Goal: Task Accomplishment & Management: Use online tool/utility

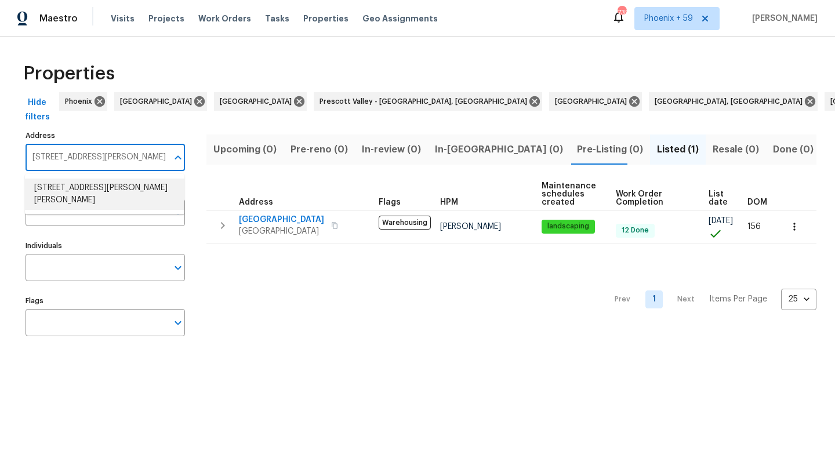
click at [86, 189] on li "[STREET_ADDRESS][PERSON_NAME][PERSON_NAME]" at bounding box center [104, 193] width 159 height 31
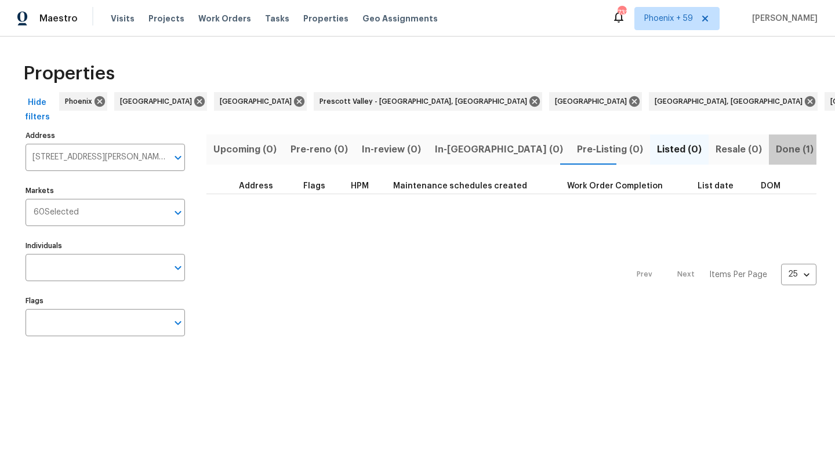
click at [775, 151] on span "Done (1)" at bounding box center [794, 149] width 38 height 16
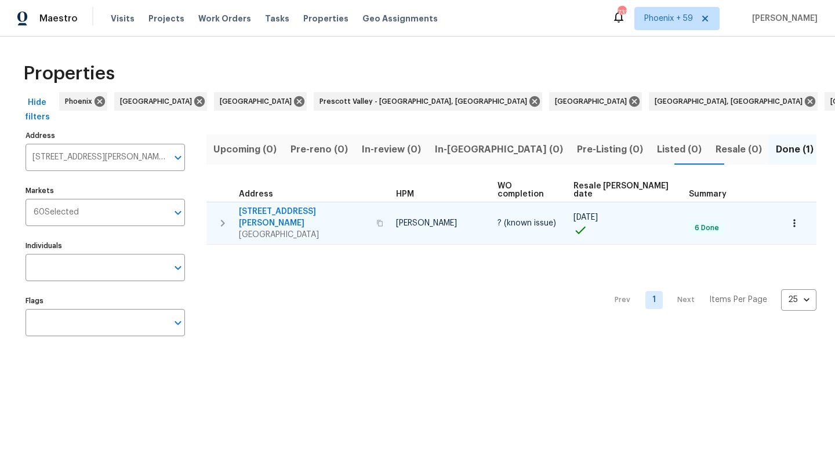
click at [300, 202] on td "[STREET_ADDRESS][PERSON_NAME][PERSON_NAME]" at bounding box center [298, 223] width 185 height 42
click at [289, 207] on span "[STREET_ADDRESS][PERSON_NAME]" at bounding box center [304, 217] width 130 height 23
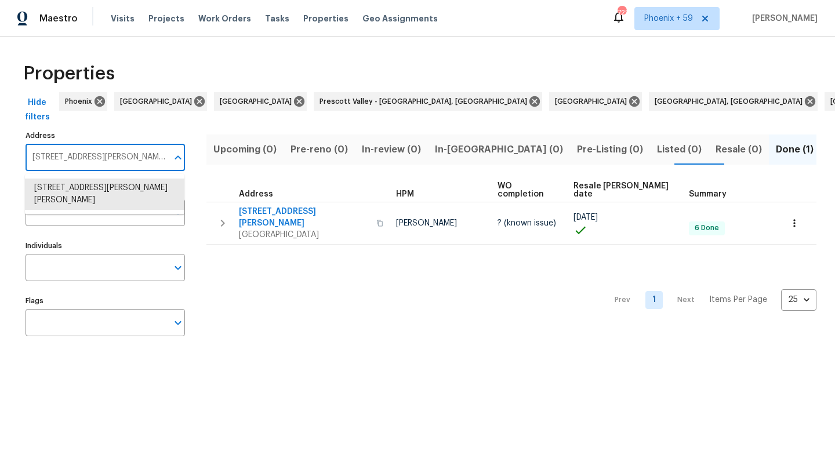
click at [106, 157] on input "2173 Loudenslager Dr Thompsons Station TN 37179" at bounding box center [96, 157] width 142 height 27
paste input "542 Morrison Dr"
type input "542 Morrison Dr"
click at [101, 187] on li "542 Morrison Dr Clarksville TN 37042" at bounding box center [104, 187] width 159 height 19
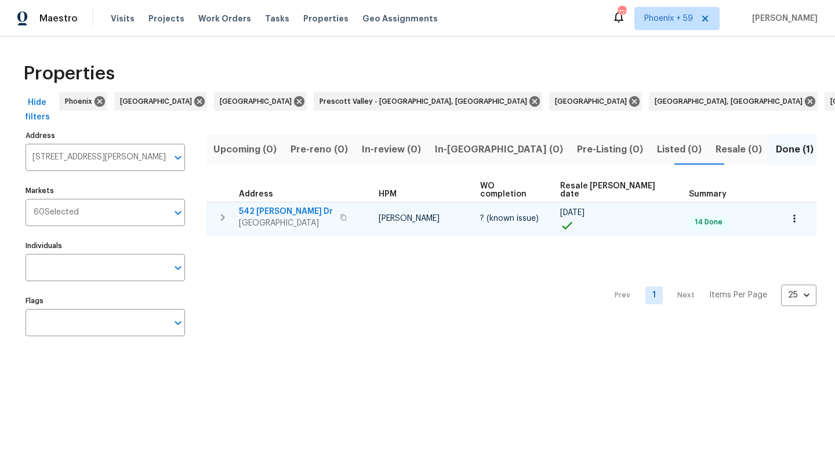
click at [278, 206] on span "542 Morrison Dr" at bounding box center [286, 212] width 94 height 12
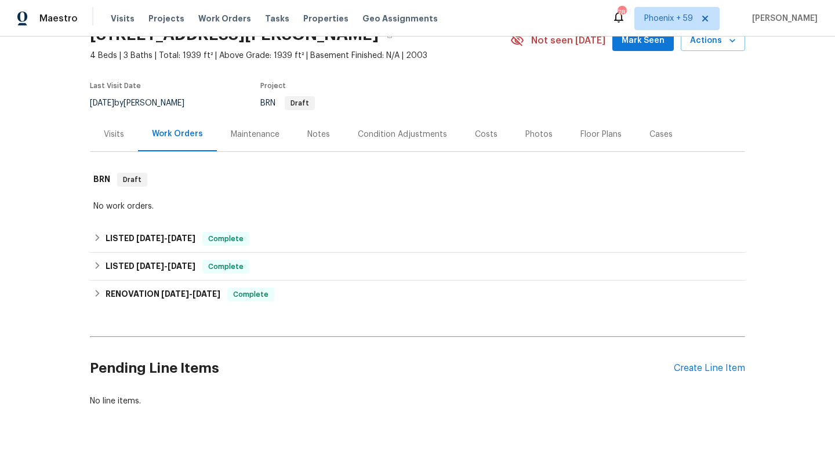
scroll to position [93, 0]
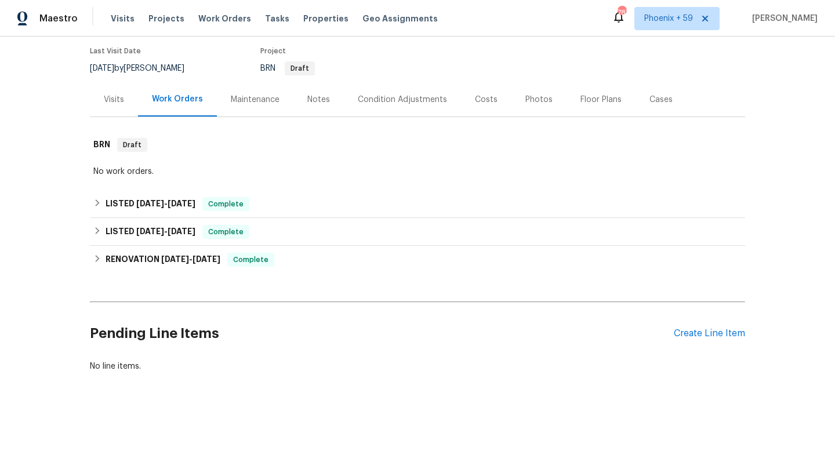
click at [250, 108] on div "Maintenance" at bounding box center [255, 99] width 76 height 34
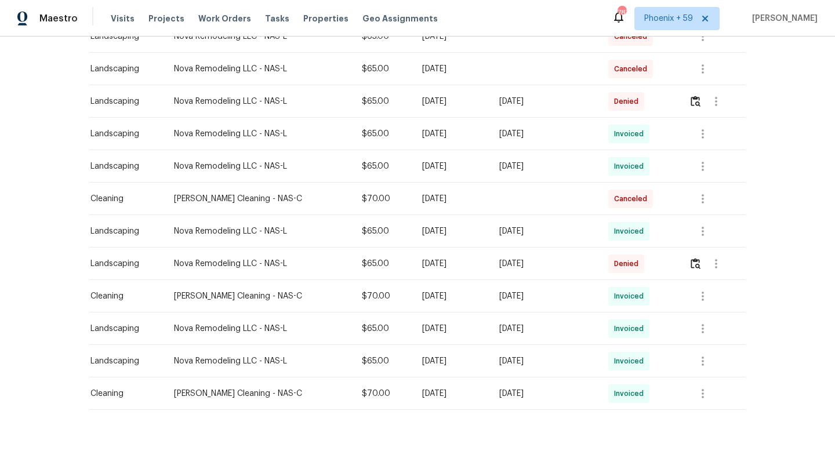
scroll to position [270, 0]
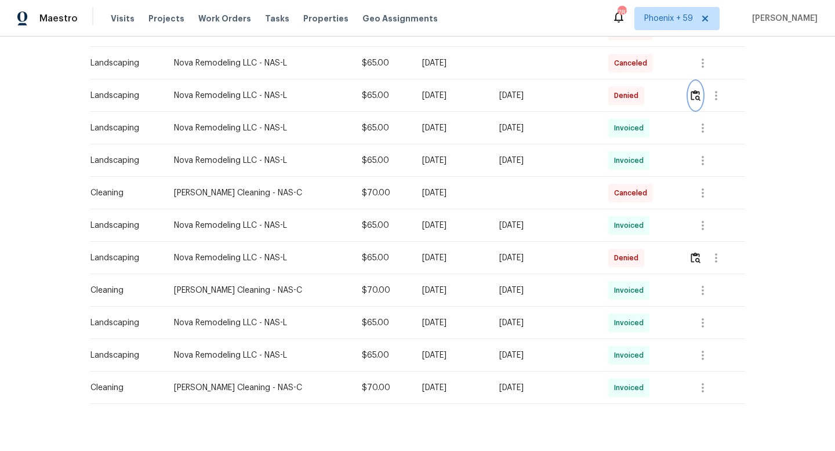
click at [694, 95] on img "button" at bounding box center [695, 95] width 10 height 11
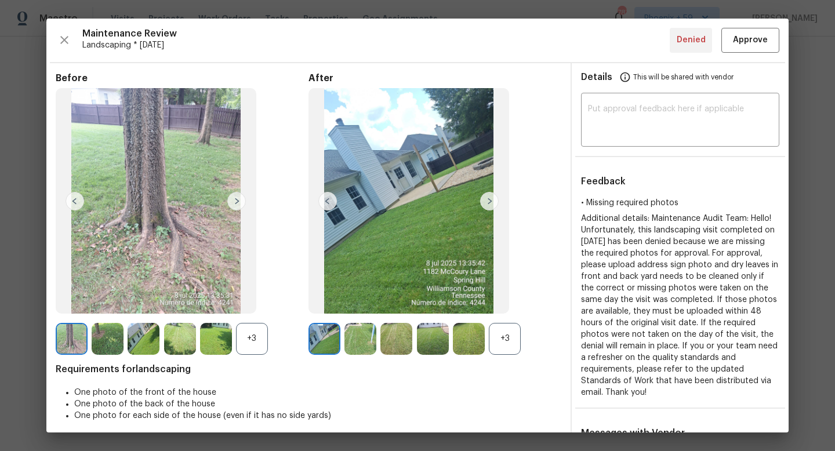
click at [490, 203] on img at bounding box center [489, 201] width 19 height 19
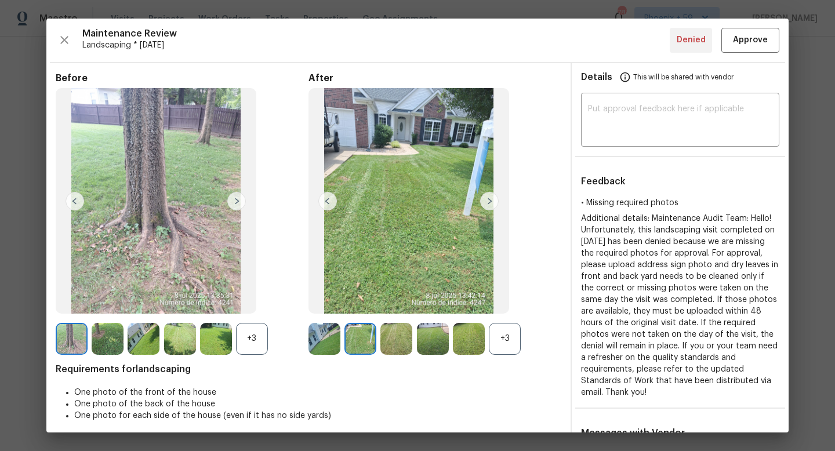
click at [490, 203] on img at bounding box center [489, 201] width 19 height 19
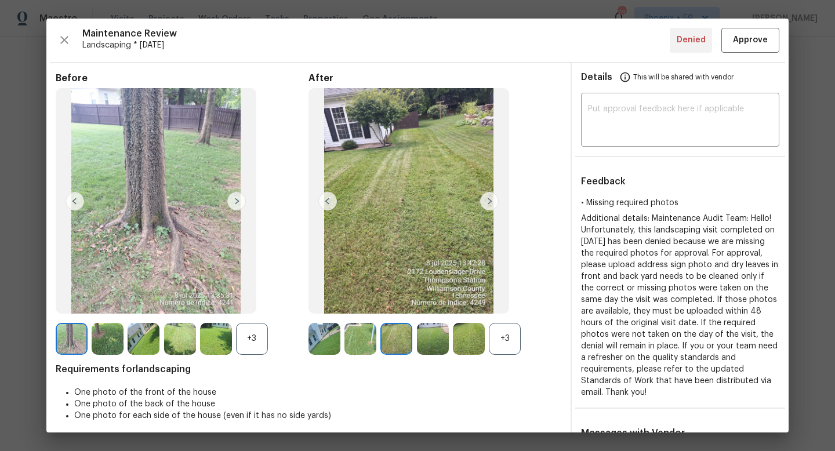
click at [490, 203] on img at bounding box center [489, 201] width 19 height 19
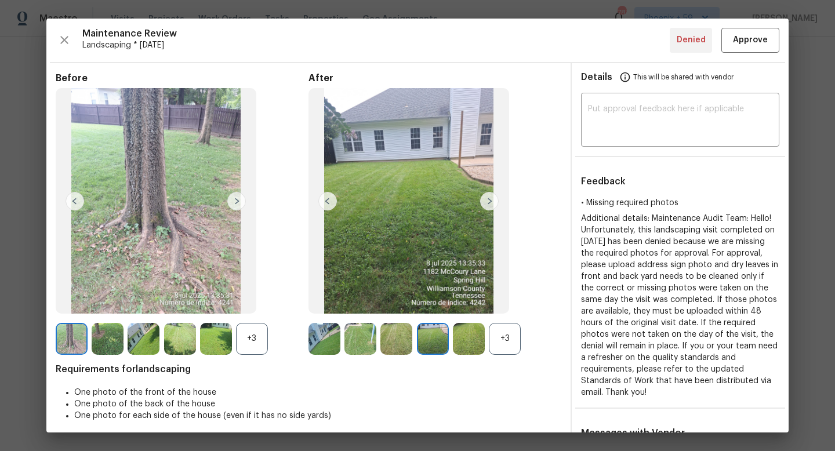
click at [490, 203] on img at bounding box center [489, 201] width 19 height 19
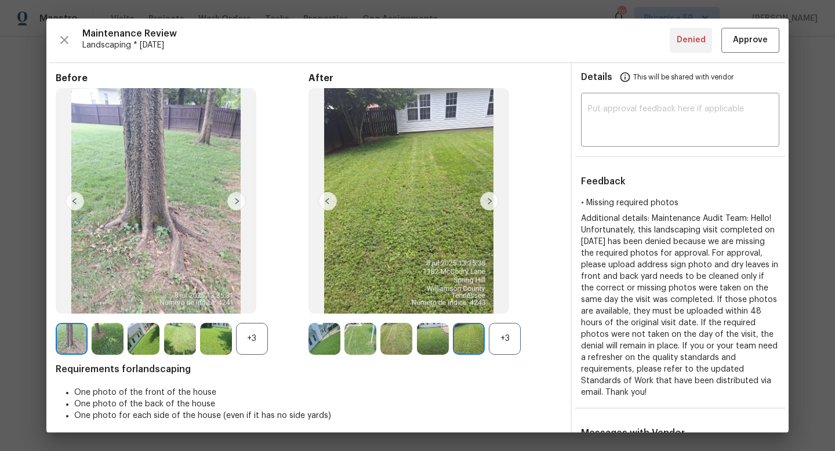
click at [490, 203] on img at bounding box center [489, 201] width 19 height 19
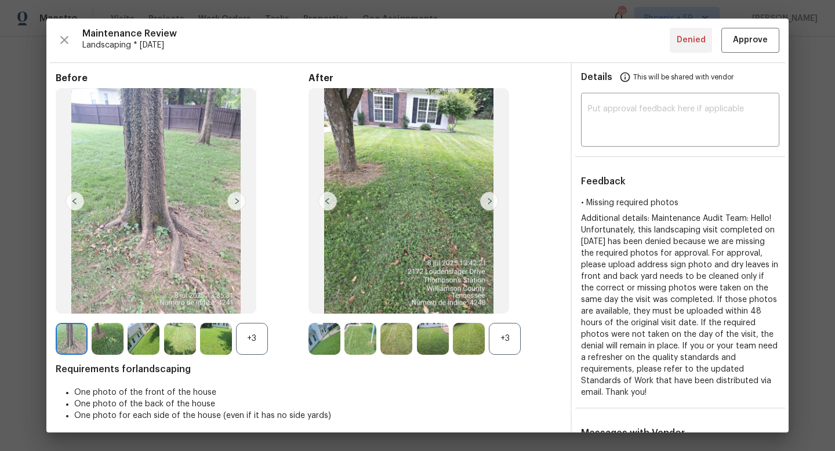
click at [490, 203] on img at bounding box center [489, 201] width 19 height 19
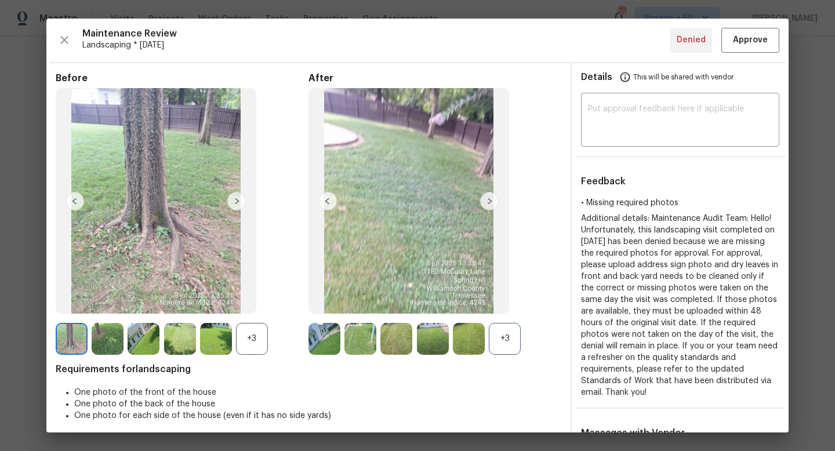
click at [490, 203] on img at bounding box center [489, 201] width 19 height 19
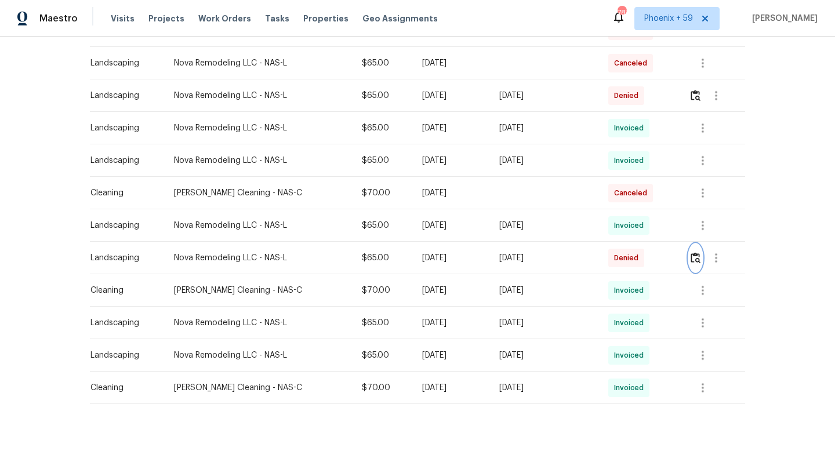
click at [697, 260] on img "button" at bounding box center [695, 257] width 10 height 11
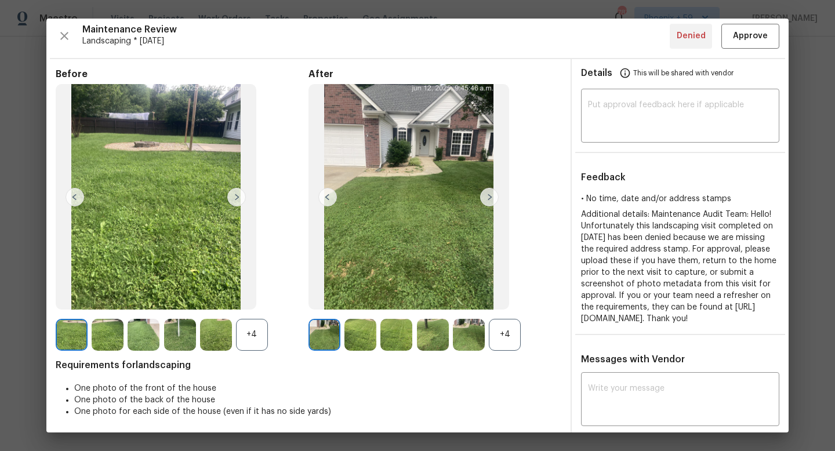
scroll to position [0, 0]
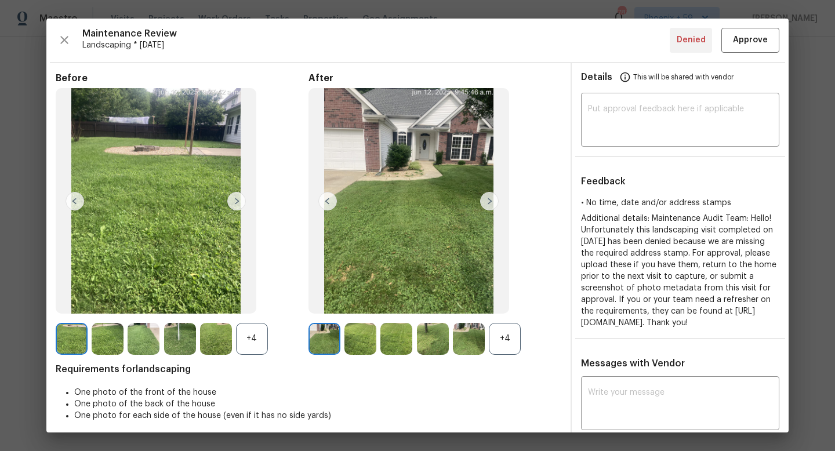
click at [441, 178] on img at bounding box center [408, 200] width 201 height 225
click at [487, 203] on img at bounding box center [489, 201] width 19 height 19
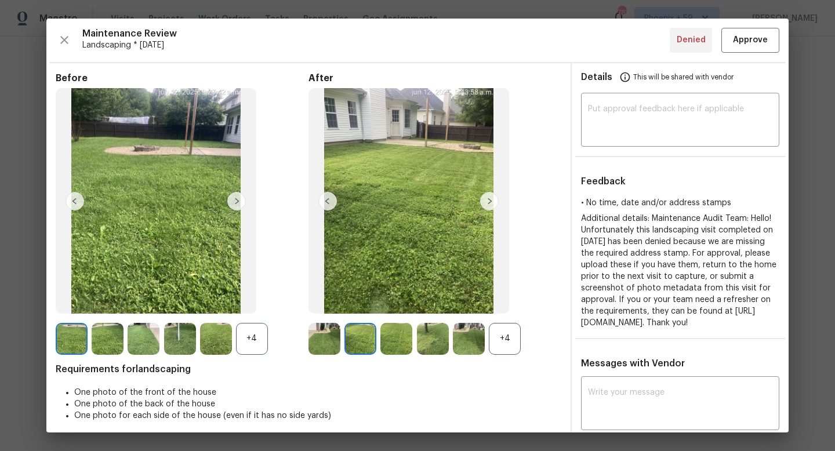
click at [487, 204] on img at bounding box center [489, 201] width 19 height 19
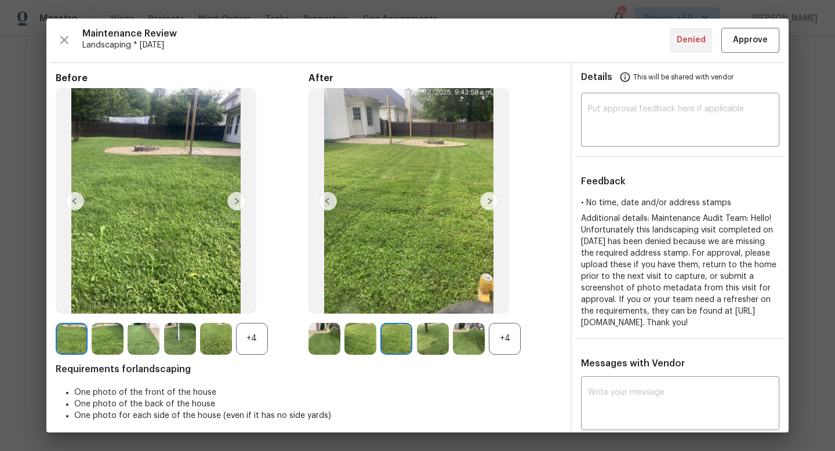
click at [487, 204] on img at bounding box center [489, 201] width 19 height 19
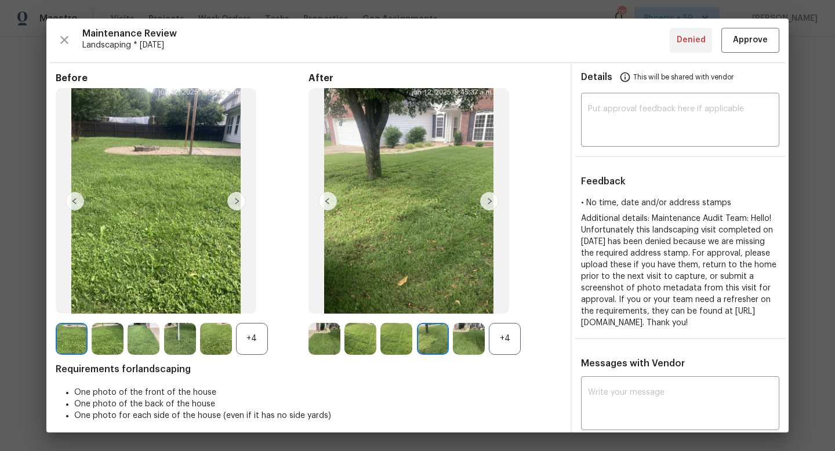
click at [487, 204] on img at bounding box center [489, 201] width 19 height 19
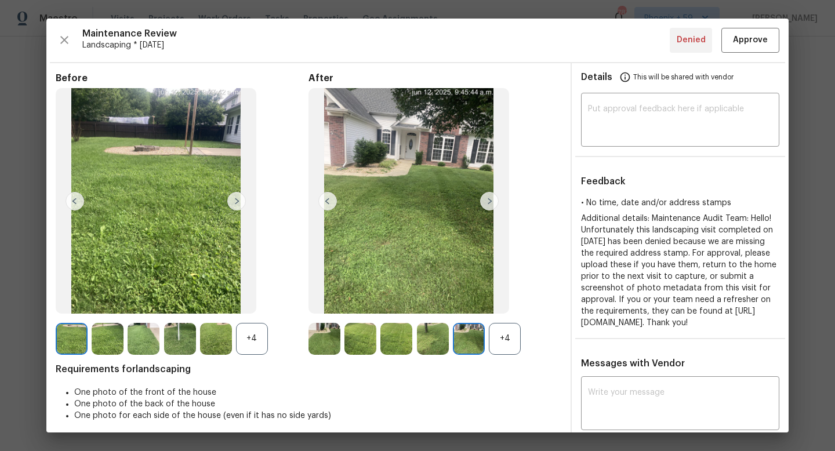
click at [487, 204] on img at bounding box center [489, 201] width 19 height 19
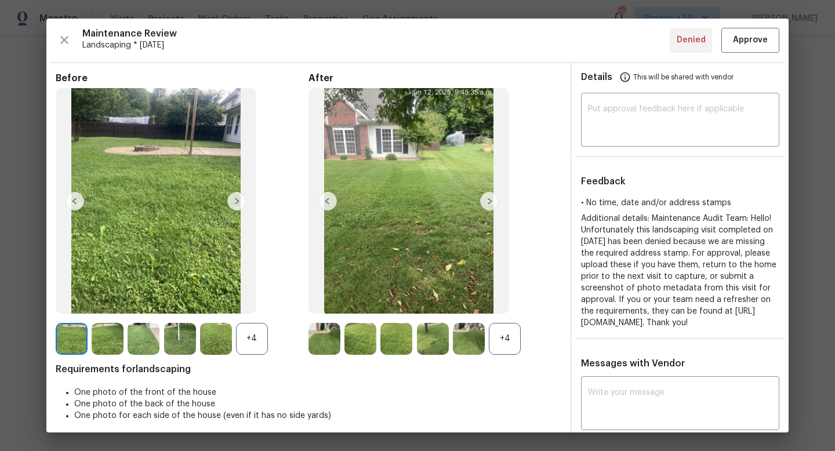
click at [487, 204] on img at bounding box center [489, 201] width 19 height 19
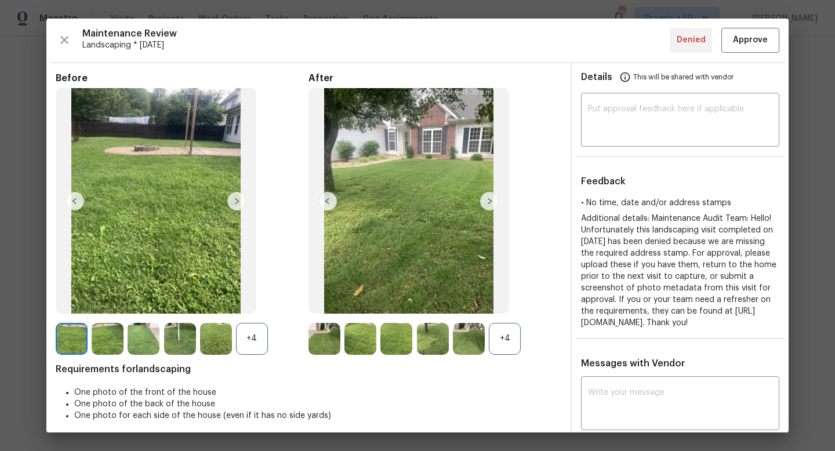
click at [487, 204] on img at bounding box center [489, 201] width 19 height 19
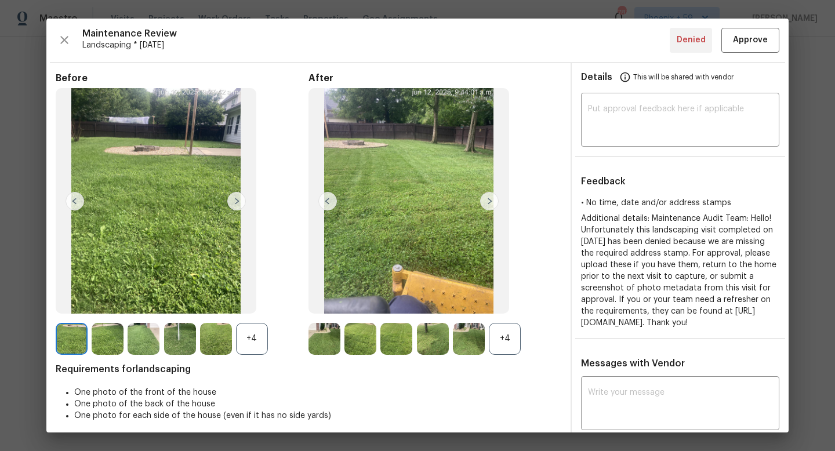
click at [487, 204] on img at bounding box center [489, 201] width 19 height 19
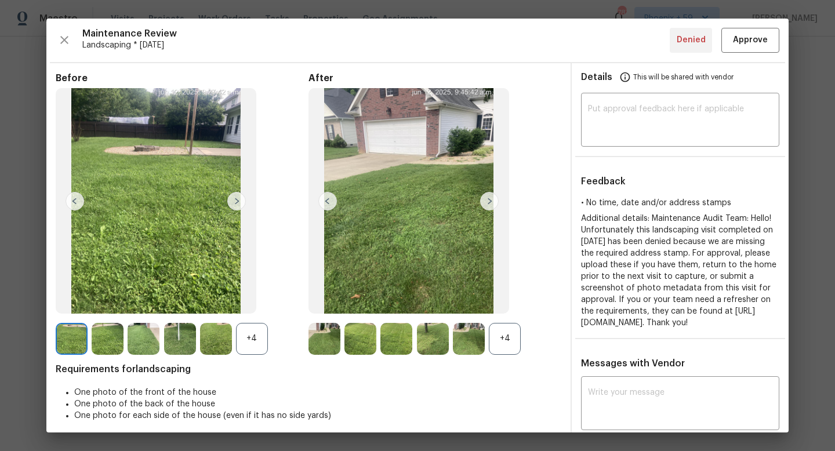
click at [487, 204] on img at bounding box center [489, 201] width 19 height 19
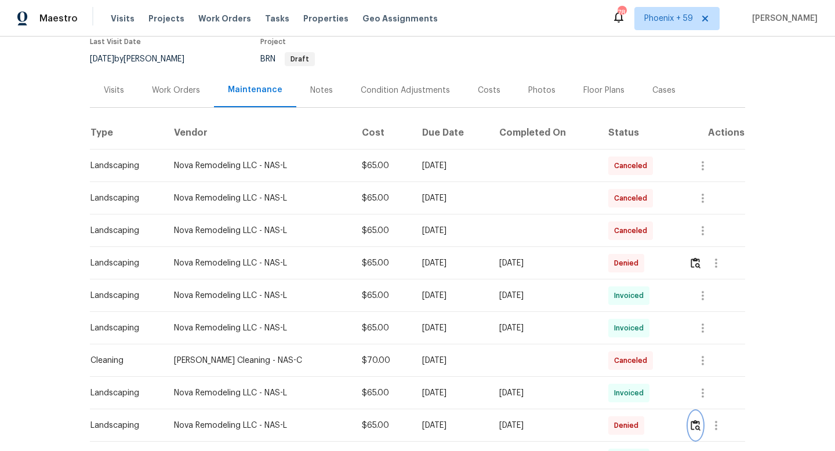
scroll to position [45, 0]
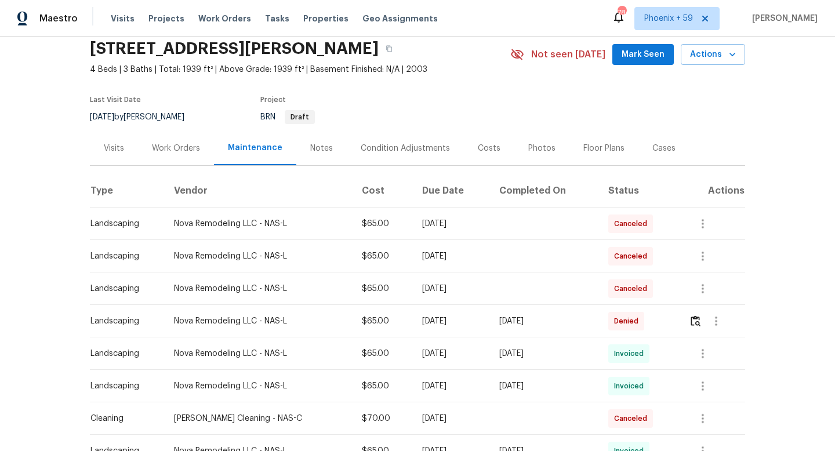
click at [187, 146] on div "Work Orders" at bounding box center [176, 149] width 48 height 12
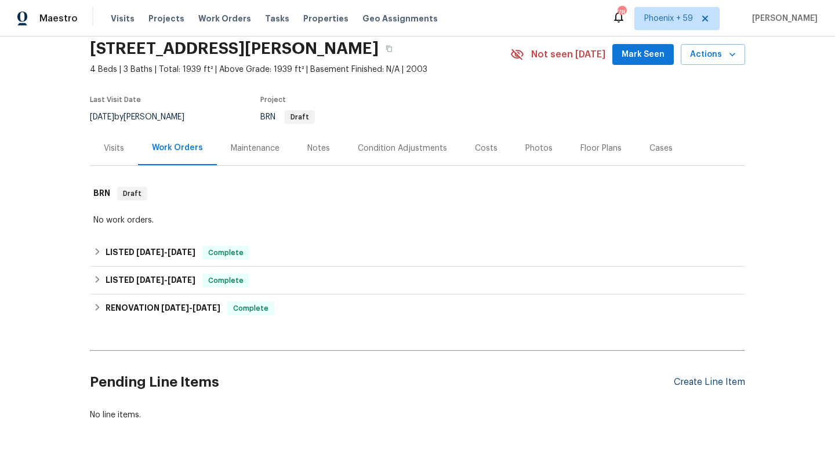
click at [695, 382] on div "Create Line Item" at bounding box center [708, 382] width 71 height 11
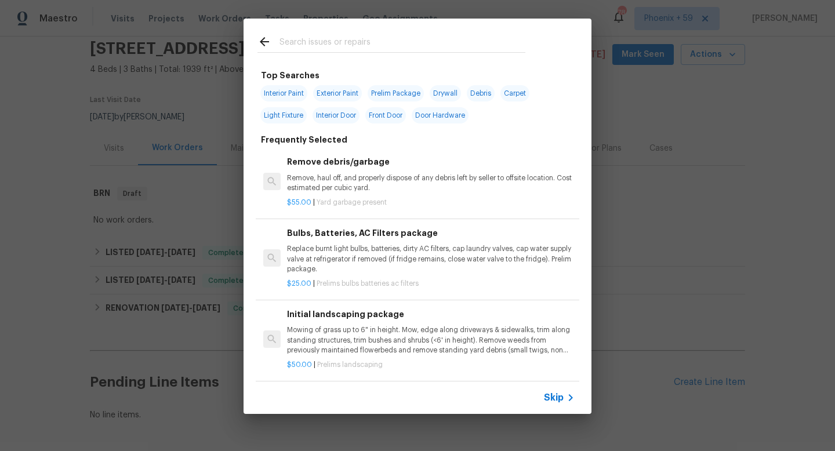
click at [346, 327] on p "Mowing of grass up to 6" in height. Mow, edge along driveways & sidewalks, trim…" at bounding box center [430, 340] width 287 height 30
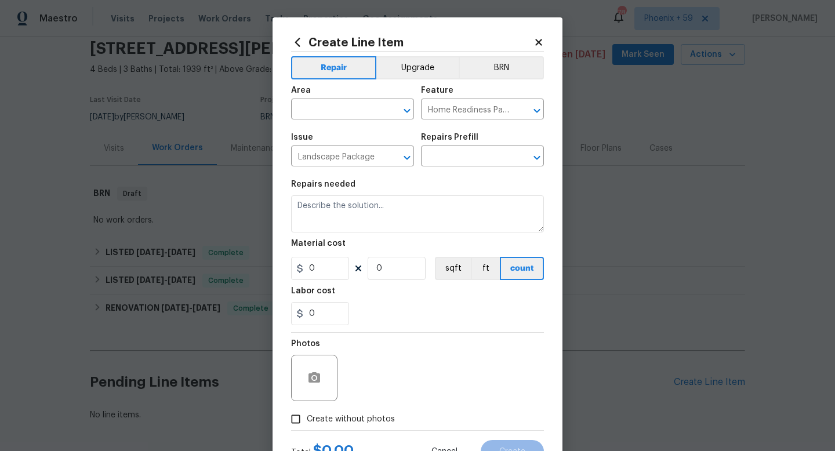
type textarea "Mowing of grass up to 6" in height. Mow, edge along driveways & sidewalks, trim…"
type input "1"
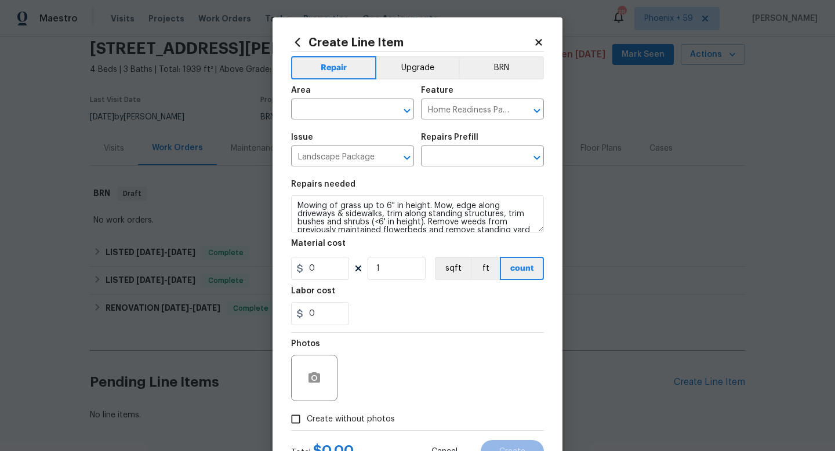
type input "Initial landscaping package $50.00"
type input "50"
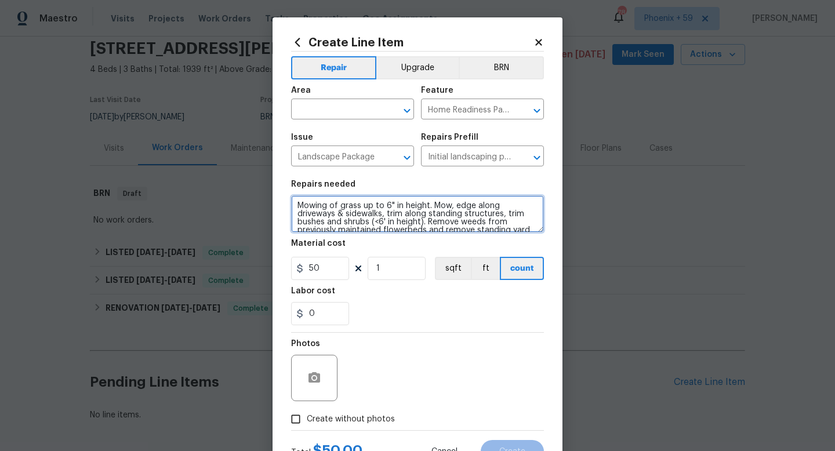
click at [336, 213] on textarea "Mowing of grass up to 6" in height. Mow, edge along driveways & sidewalks, trim…" at bounding box center [417, 213] width 253 height 37
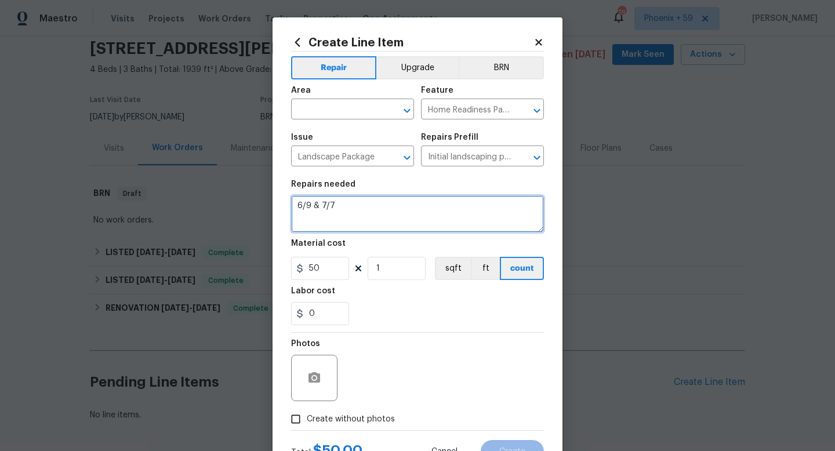
click at [365, 205] on textarea "6/9 & 7/7" at bounding box center [417, 213] width 253 height 37
type textarea "6/9 & 7/7 landscaping denials"
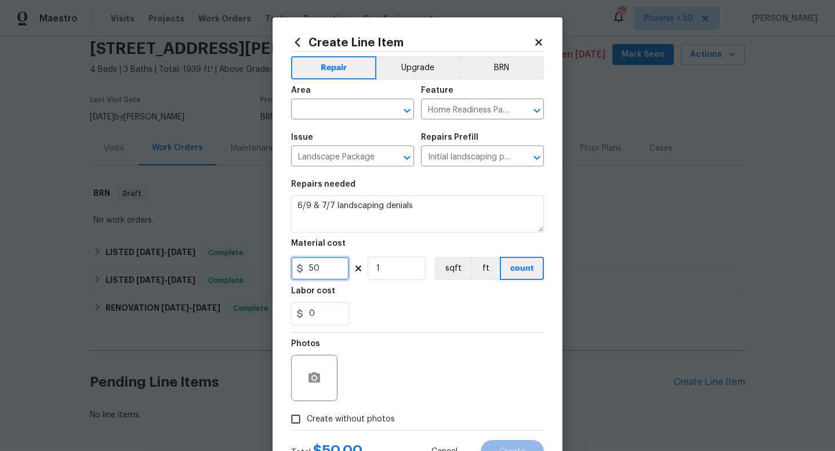
click at [337, 273] on input "50" at bounding box center [320, 268] width 58 height 23
type input "65"
type input "2"
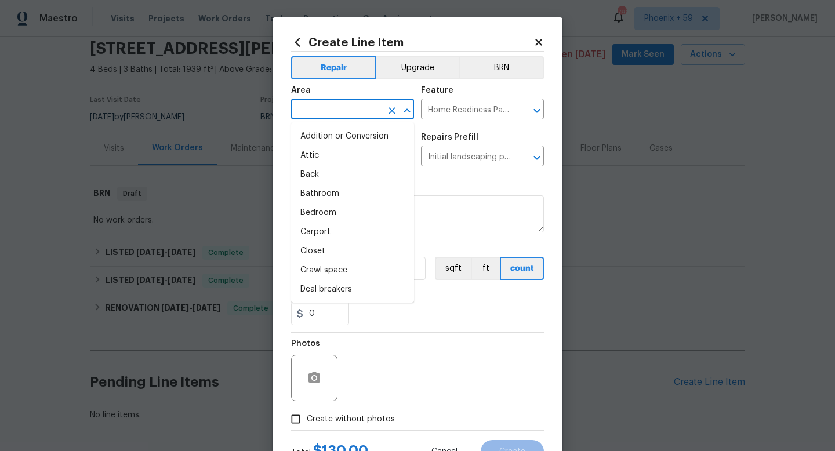
click at [330, 107] on input "text" at bounding box center [336, 110] width 90 height 18
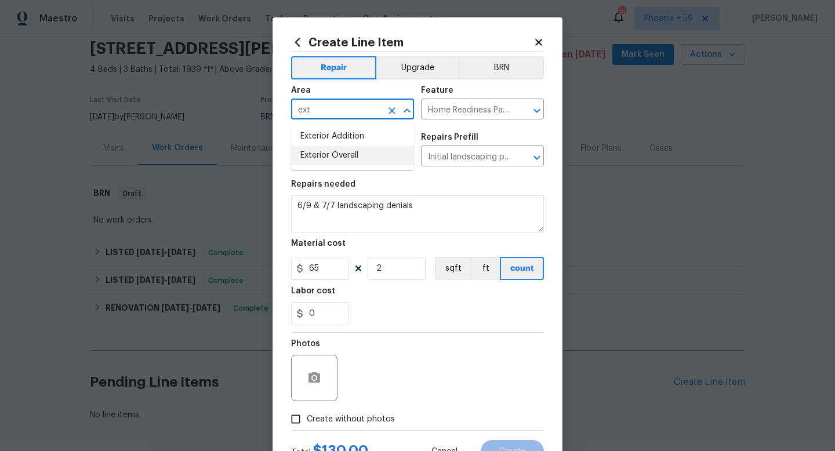
click at [326, 155] on li "Exterior Overall" at bounding box center [352, 155] width 123 height 19
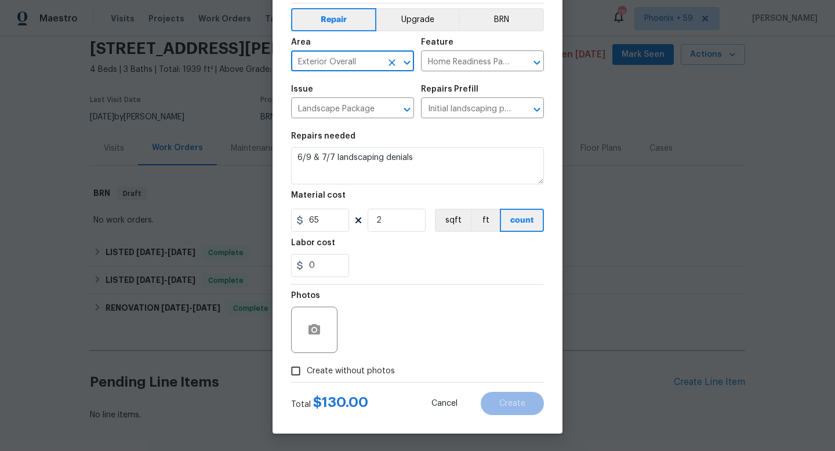
type input "Exterior Overall"
click at [344, 373] on span "Create without photos" at bounding box center [351, 371] width 88 height 12
click at [307, 373] on input "Create without photos" at bounding box center [296, 371] width 22 height 22
checkbox input "true"
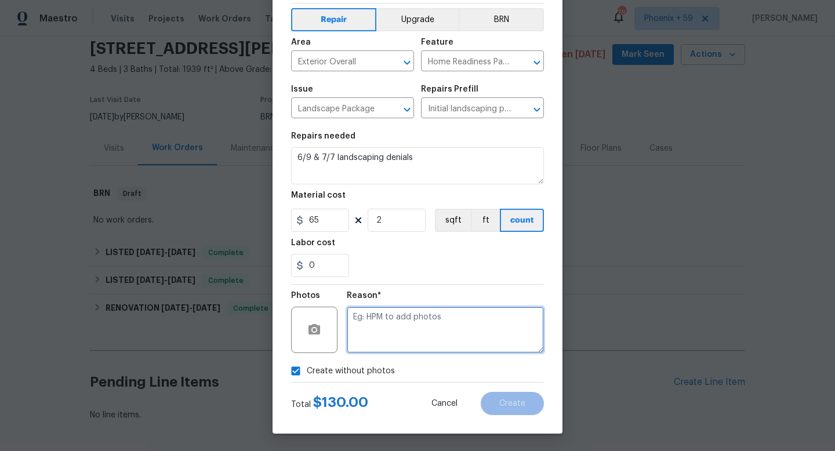
click at [371, 343] on textarea at bounding box center [445, 330] width 197 height 46
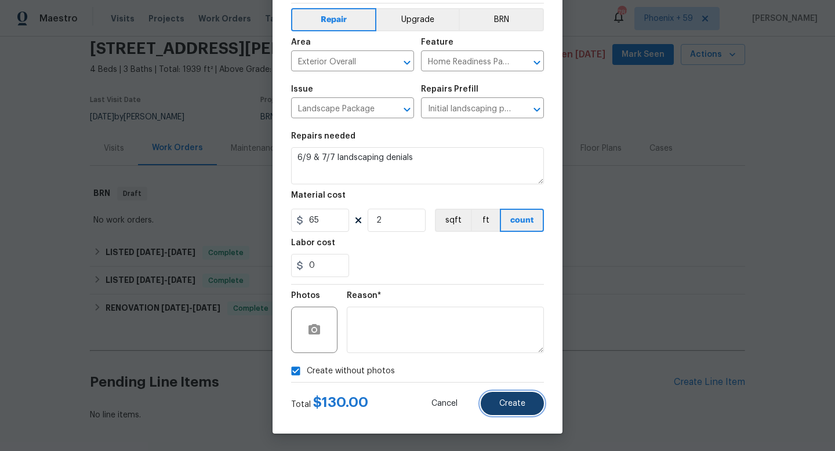
click at [505, 406] on span "Create" at bounding box center [512, 403] width 26 height 9
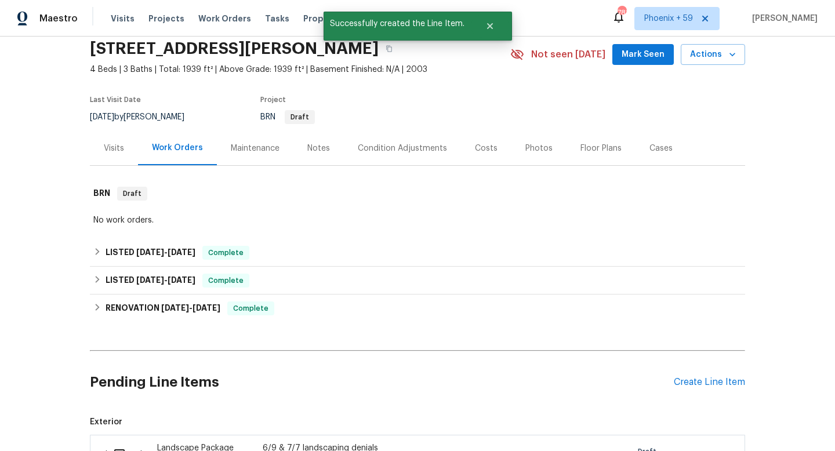
scroll to position [238, 0]
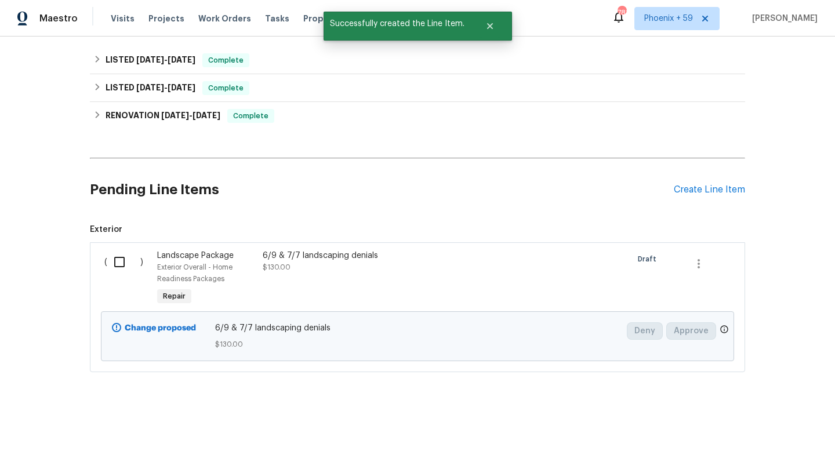
click at [119, 262] on input "checkbox" at bounding box center [123, 262] width 33 height 24
checkbox input "true"
click at [789, 421] on span "Create Work Order" at bounding box center [768, 422] width 77 height 14
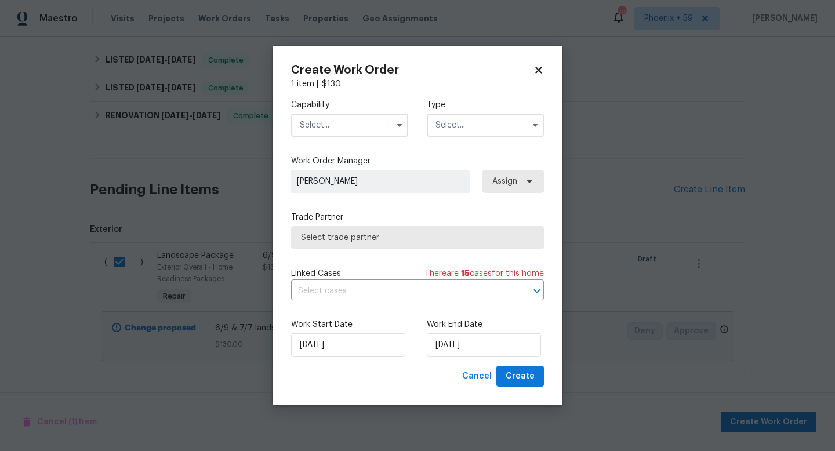
click at [360, 126] on input "text" at bounding box center [349, 125] width 117 height 23
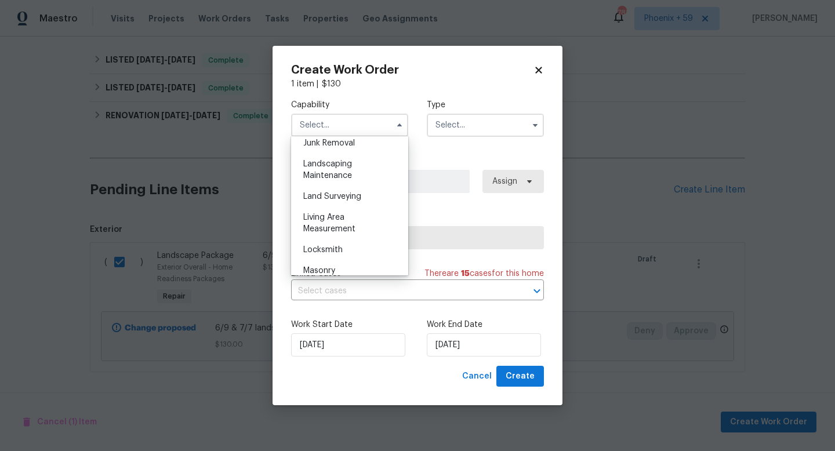
scroll to position [752, 0]
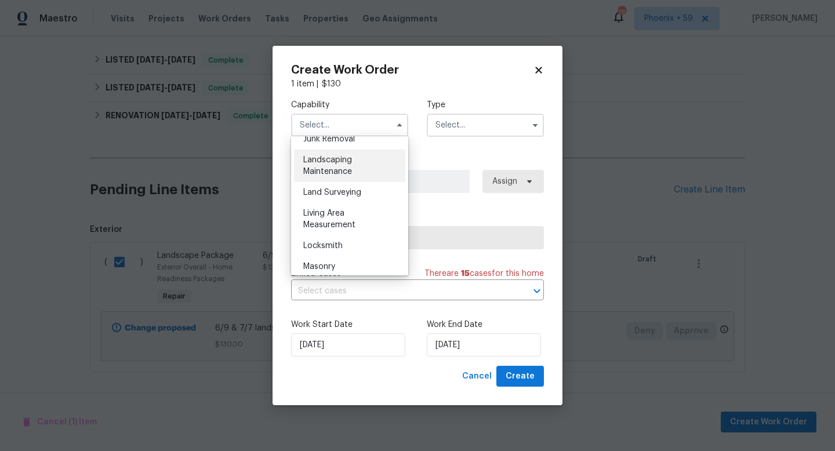
click at [339, 173] on span "Landscaping Maintenance" at bounding box center [327, 166] width 49 height 20
type input "Landscaping Maintenance"
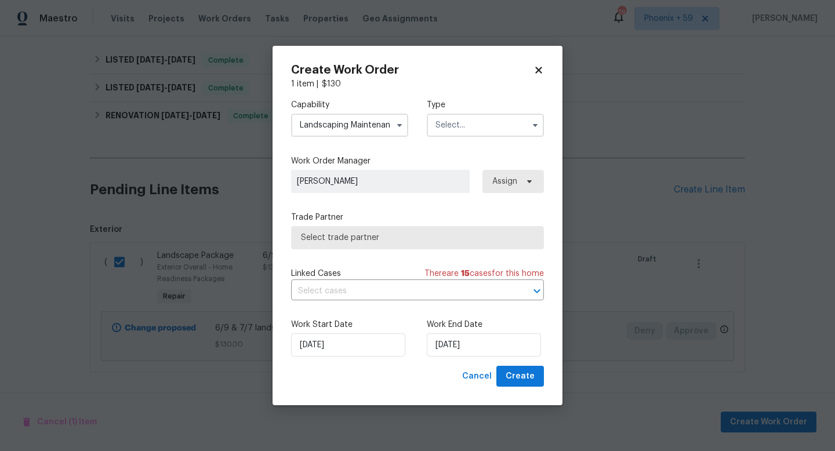
click at [472, 123] on input "text" at bounding box center [485, 125] width 117 height 23
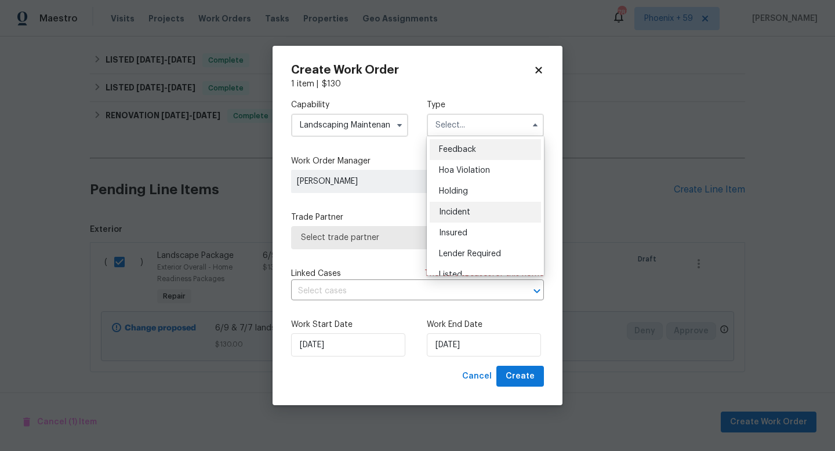
scroll to position [263, 0]
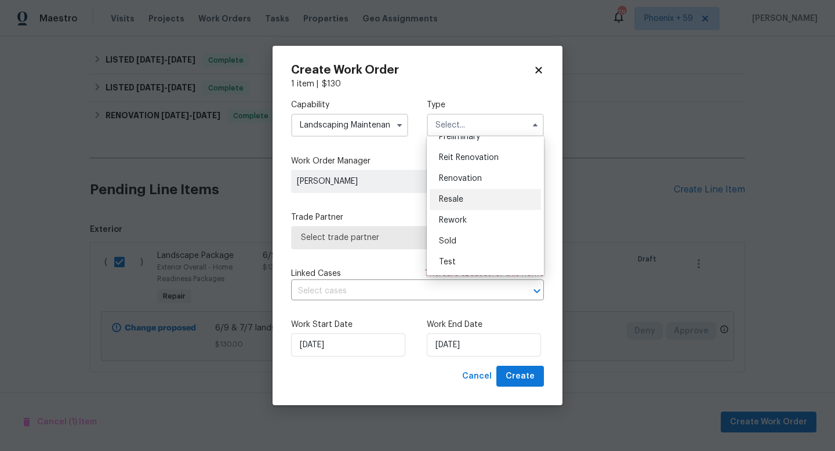
click at [465, 199] on div "Resale" at bounding box center [484, 199] width 111 height 21
type input "Resale"
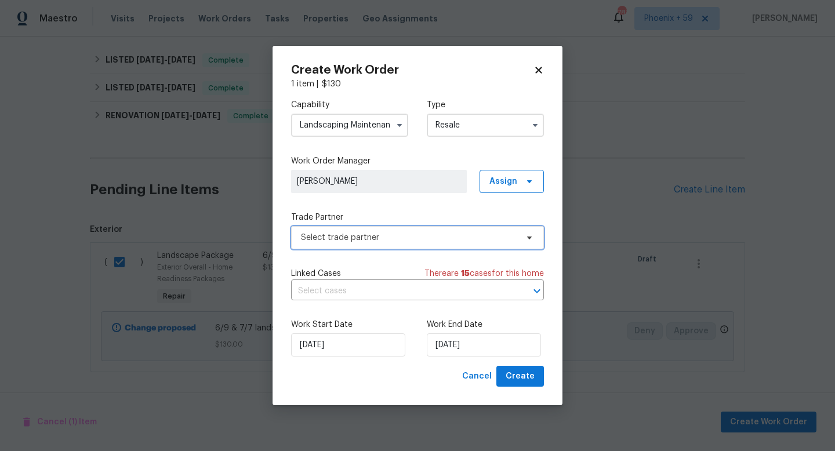
click at [401, 238] on span "Select trade partner" at bounding box center [409, 238] width 216 height 12
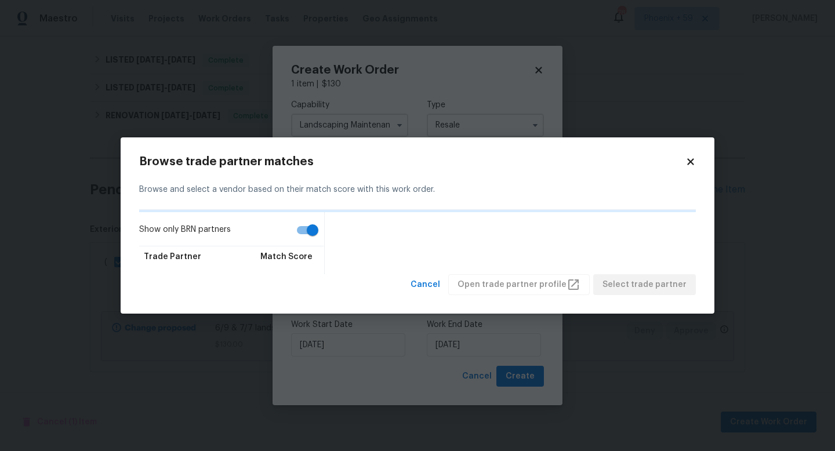
click at [305, 229] on input "Show only BRN partners" at bounding box center [312, 230] width 66 height 22
checkbox input "false"
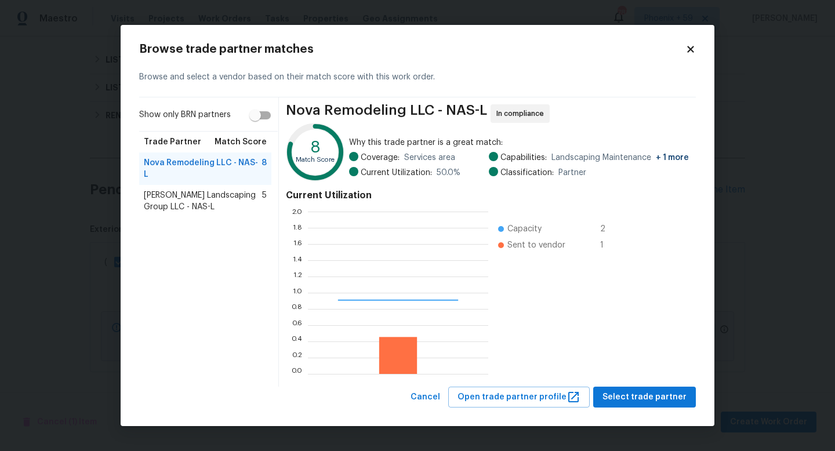
scroll to position [162, 180]
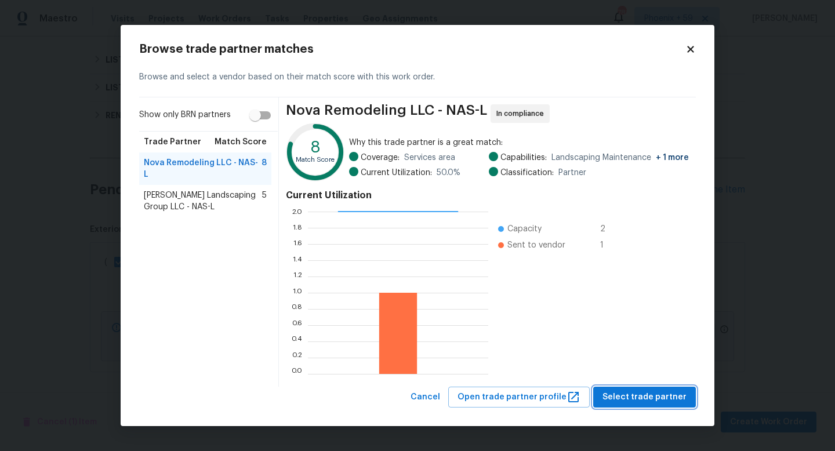
click at [626, 398] on span "Select trade partner" at bounding box center [644, 397] width 84 height 14
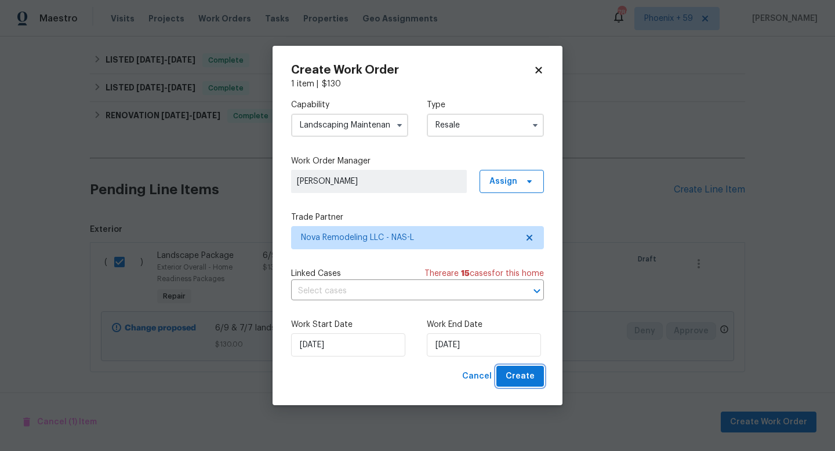
click at [514, 377] on span "Create" at bounding box center [519, 376] width 29 height 14
checkbox input "false"
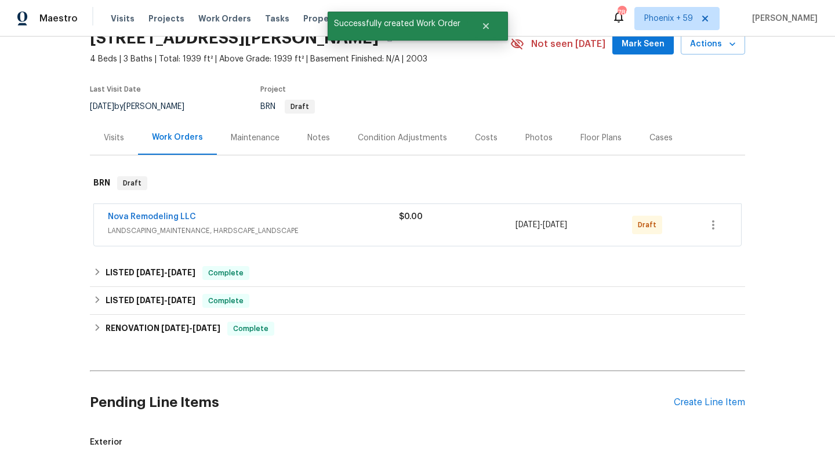
scroll to position [0, 0]
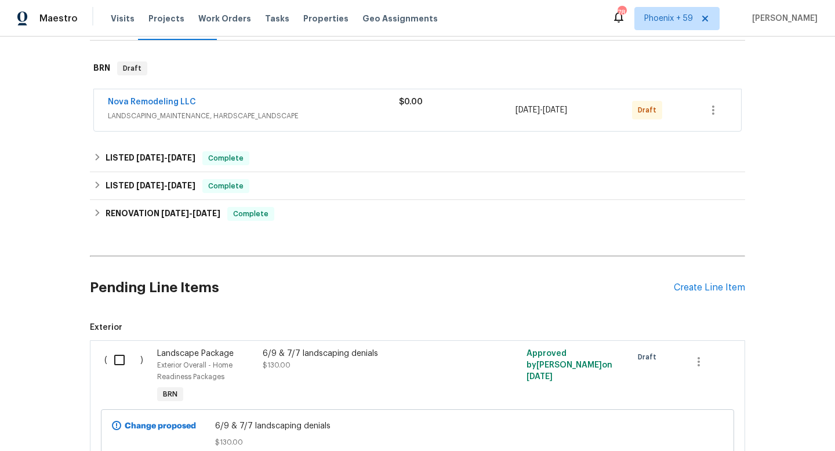
scroll to position [169, 0]
click at [719, 111] on icon "button" at bounding box center [713, 111] width 14 height 14
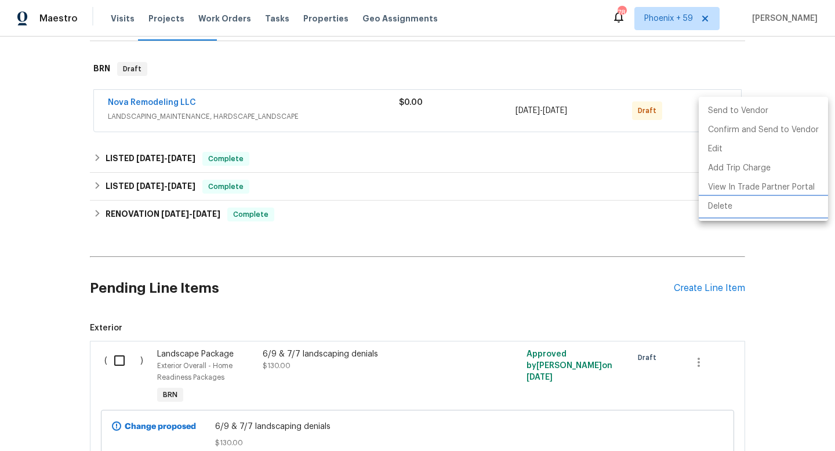
click at [718, 210] on li "Delete" at bounding box center [762, 206] width 129 height 19
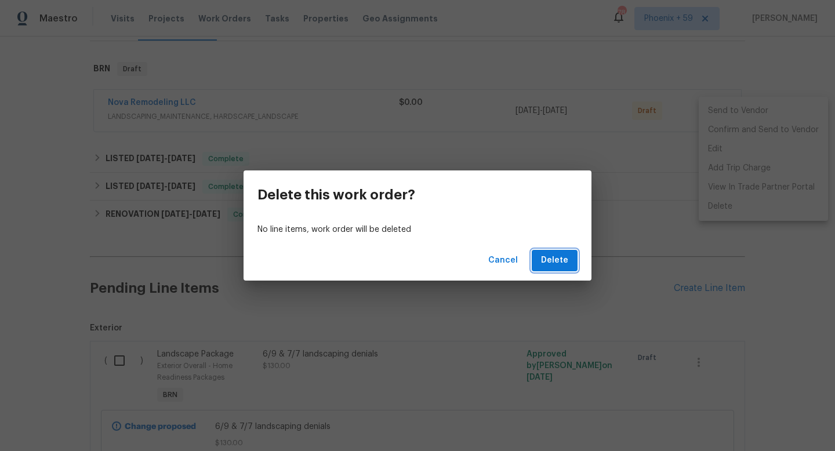
click at [547, 257] on span "Delete" at bounding box center [554, 260] width 27 height 14
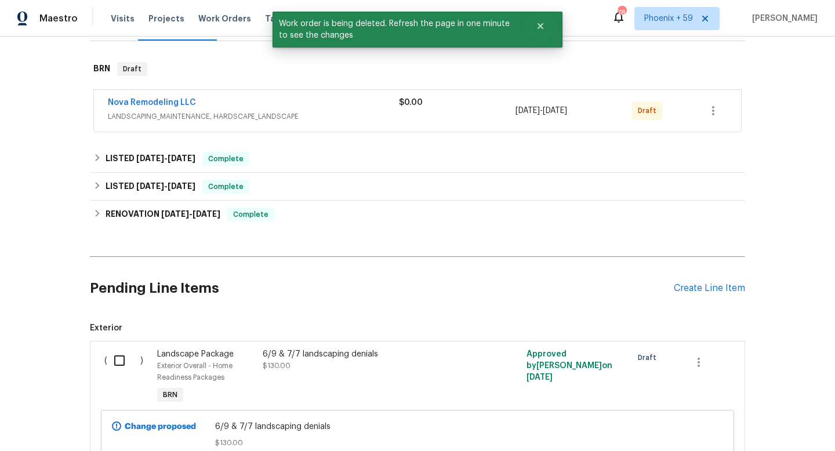
click at [118, 362] on input "checkbox" at bounding box center [123, 360] width 33 height 24
checkbox input "true"
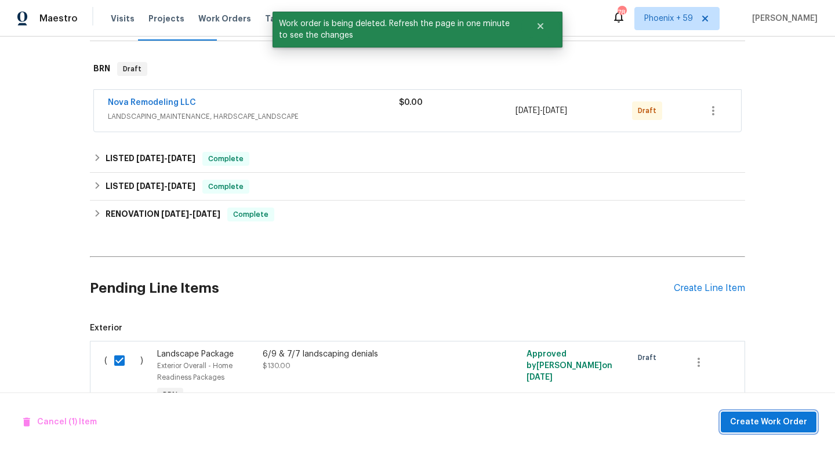
click at [738, 421] on span "Create Work Order" at bounding box center [768, 422] width 77 height 14
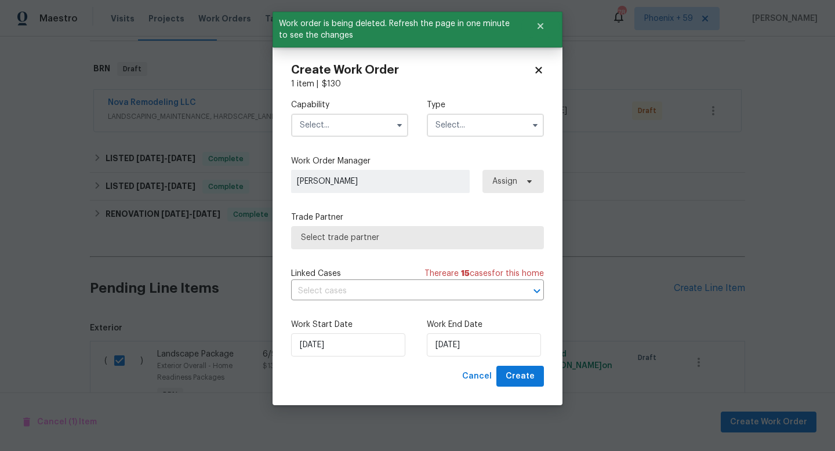
click at [369, 118] on input "text" at bounding box center [349, 125] width 117 height 23
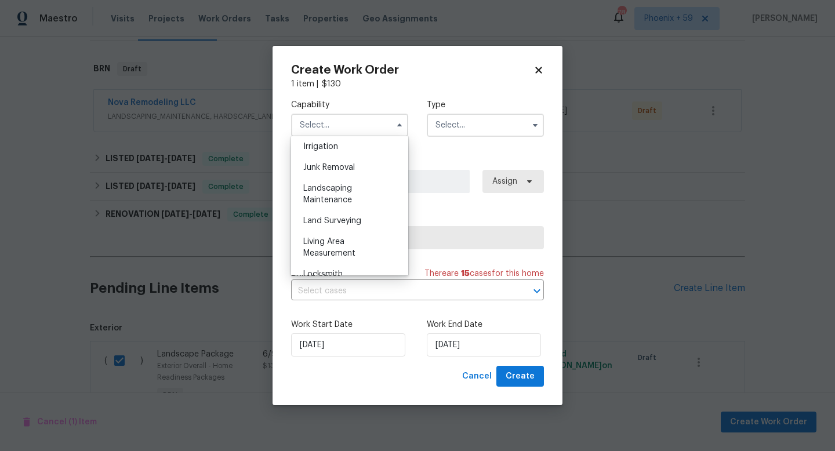
scroll to position [728, 0]
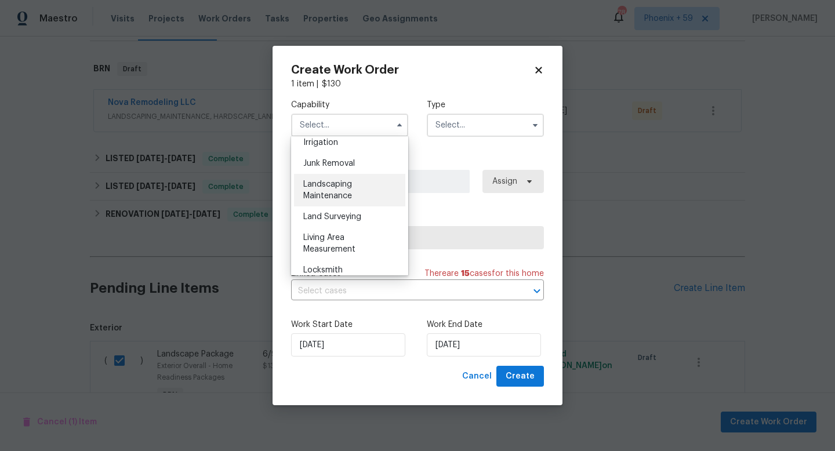
click at [355, 190] on div "Landscaping Maintenance" at bounding box center [349, 190] width 111 height 32
type input "Landscaping Maintenance"
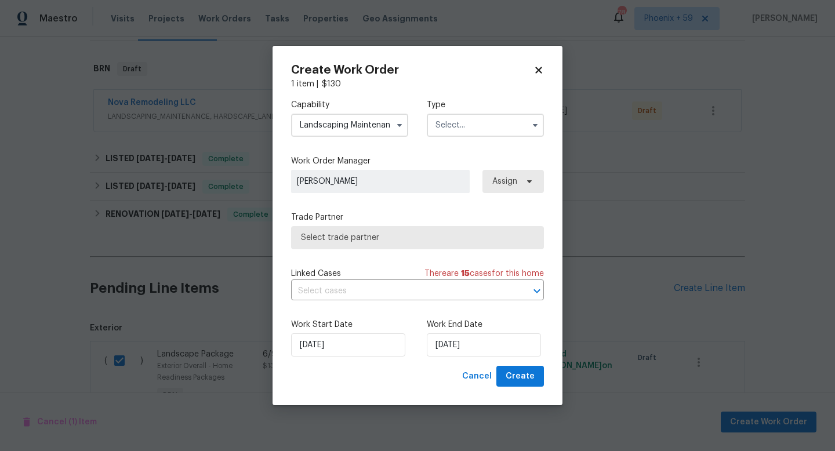
click at [453, 125] on input "text" at bounding box center [485, 125] width 117 height 23
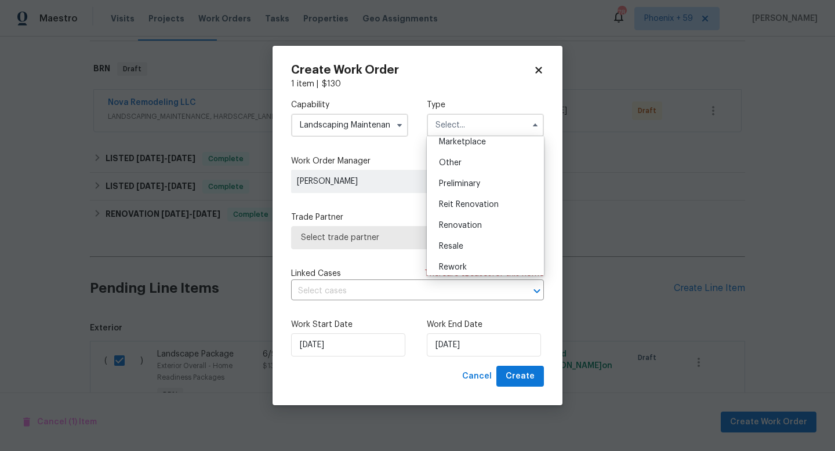
scroll to position [263, 0]
click at [469, 193] on div "Resale" at bounding box center [484, 199] width 111 height 21
type input "Resale"
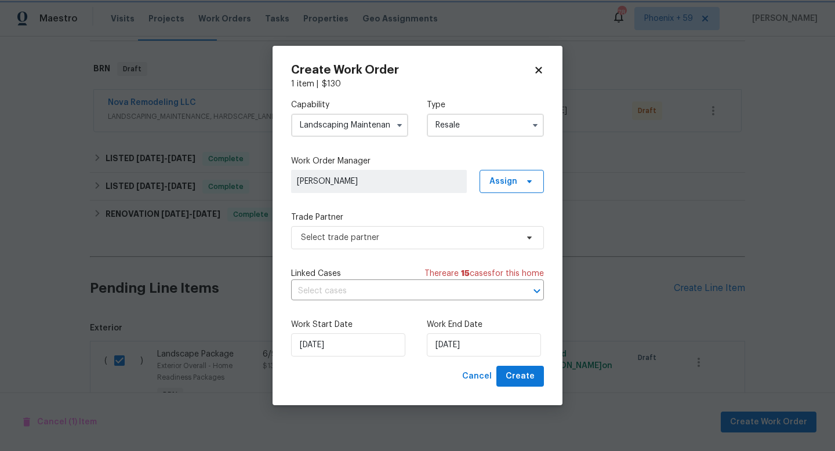
scroll to position [0, 0]
click at [371, 242] on span "Select trade partner" at bounding box center [409, 238] width 216 height 12
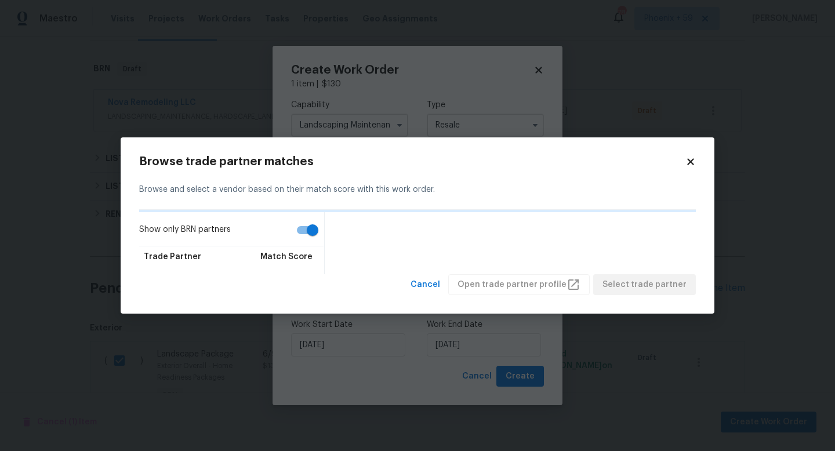
click at [306, 234] on input "Show only BRN partners" at bounding box center [312, 230] width 66 height 22
checkbox input "false"
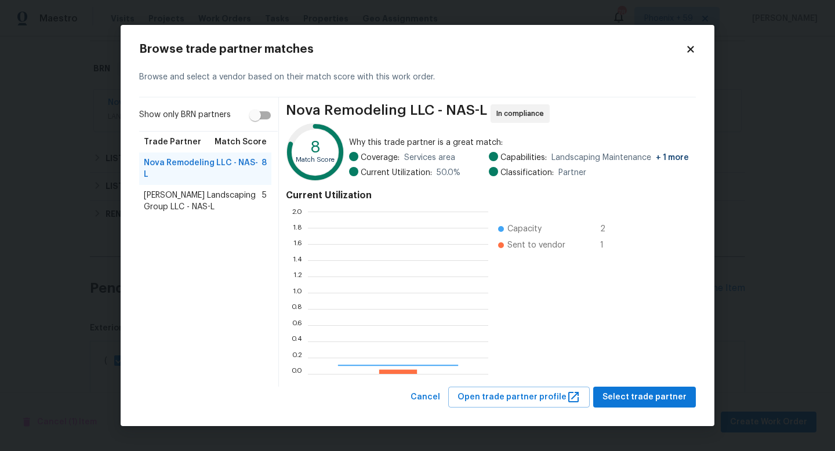
scroll to position [162, 180]
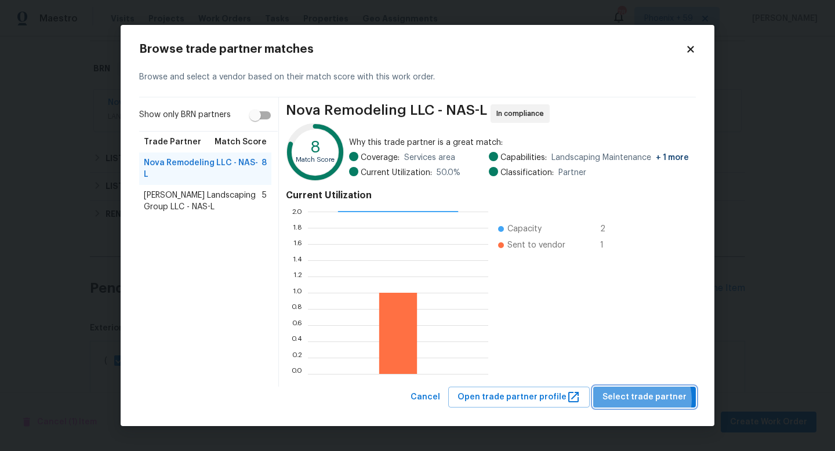
click at [643, 399] on span "Select trade partner" at bounding box center [644, 397] width 84 height 14
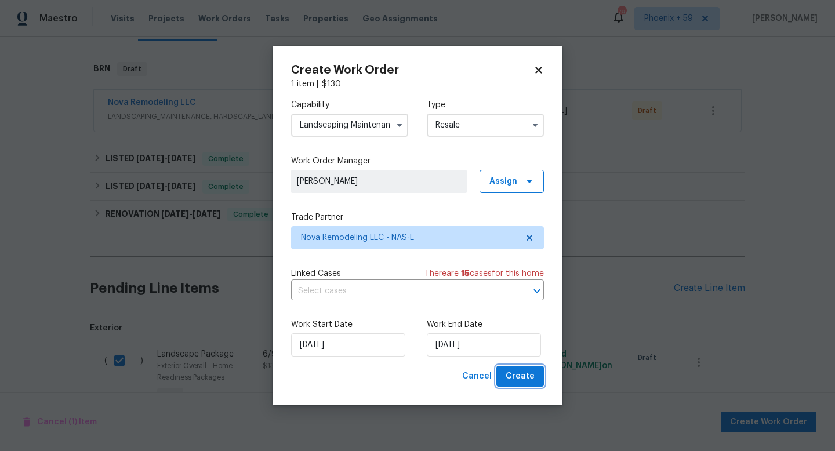
click at [519, 376] on span "Create" at bounding box center [519, 376] width 29 height 14
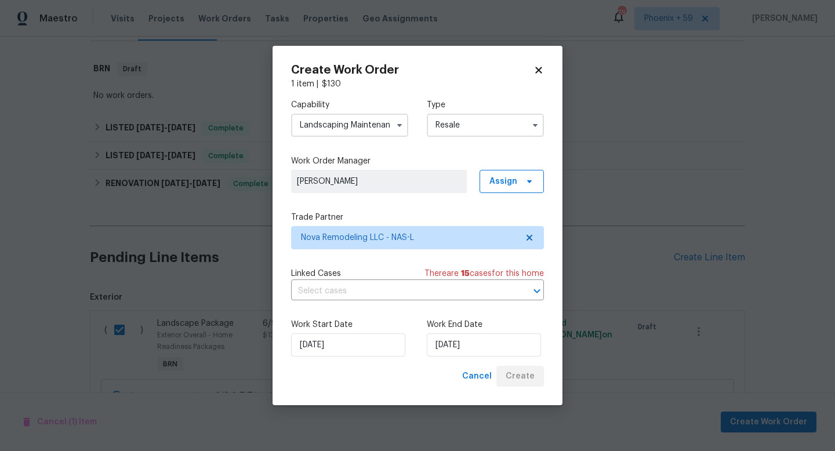
checkbox input "false"
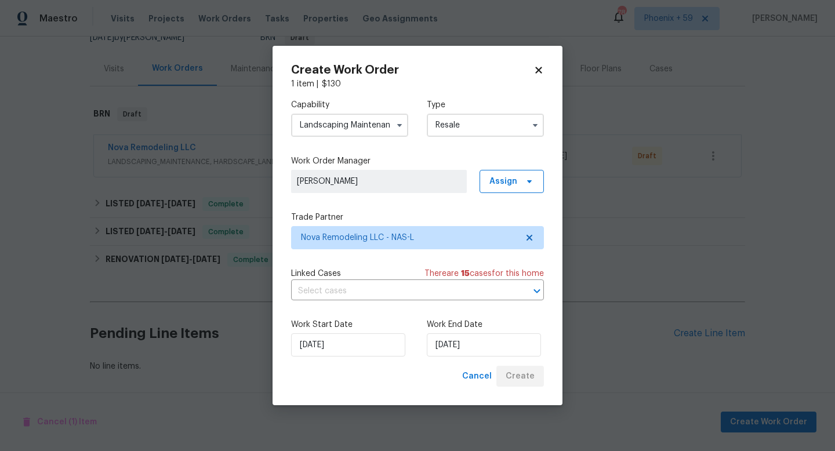
scroll to position [124, 0]
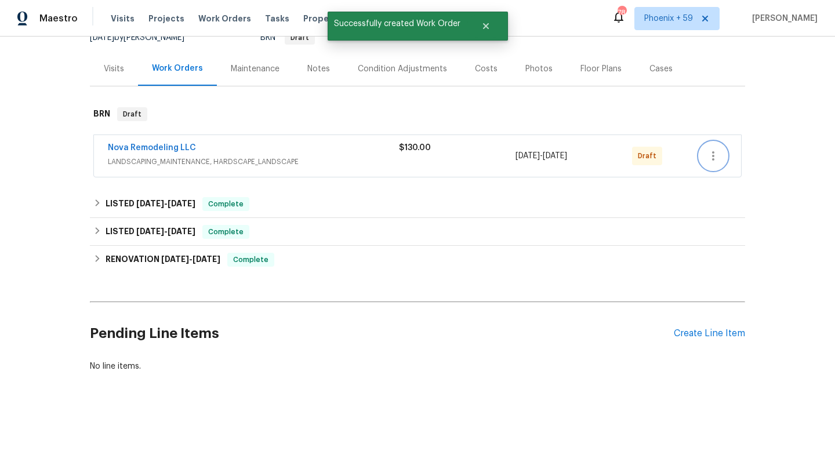
click at [717, 153] on icon "button" at bounding box center [713, 156] width 14 height 14
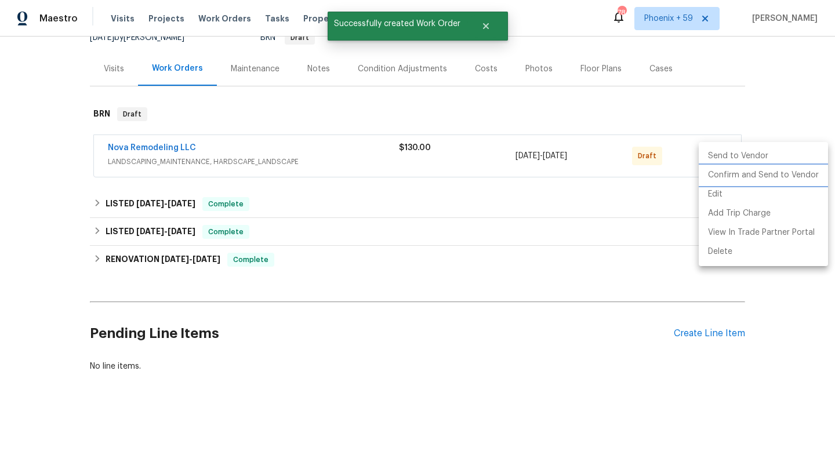
click at [716, 180] on li "Confirm and Send to Vendor" at bounding box center [762, 175] width 129 height 19
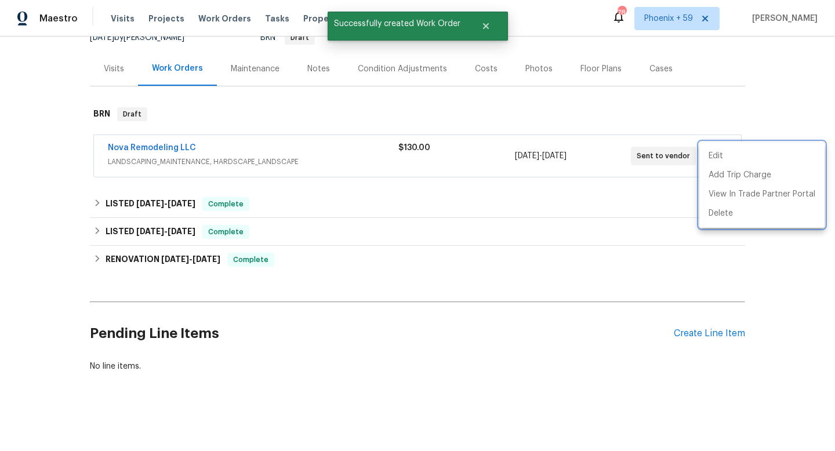
click at [170, 143] on div at bounding box center [417, 225] width 835 height 451
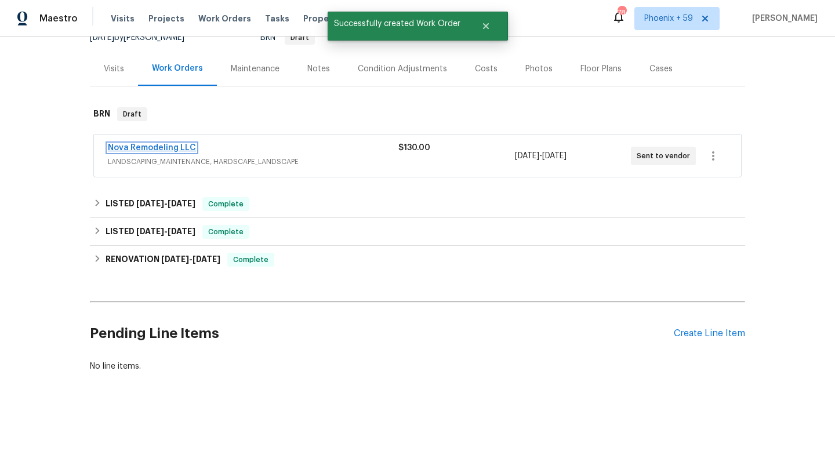
click at [161, 148] on link "Nova Remodeling LLC" at bounding box center [152, 148] width 88 height 8
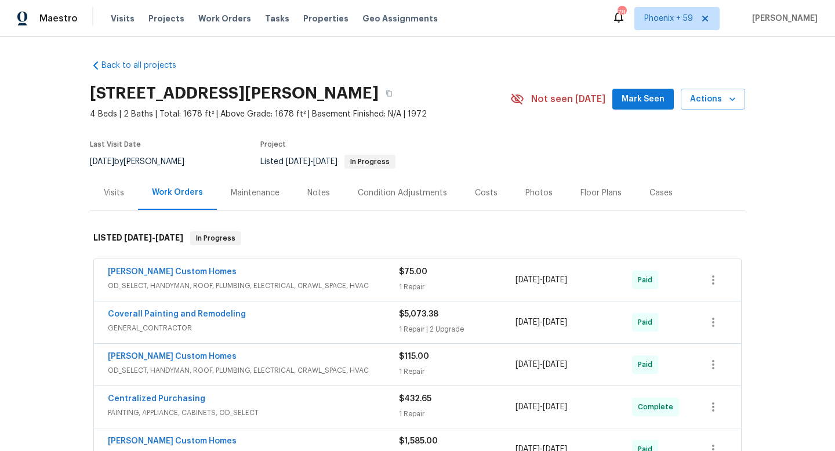
click at [252, 195] on div "Maintenance" at bounding box center [255, 193] width 49 height 12
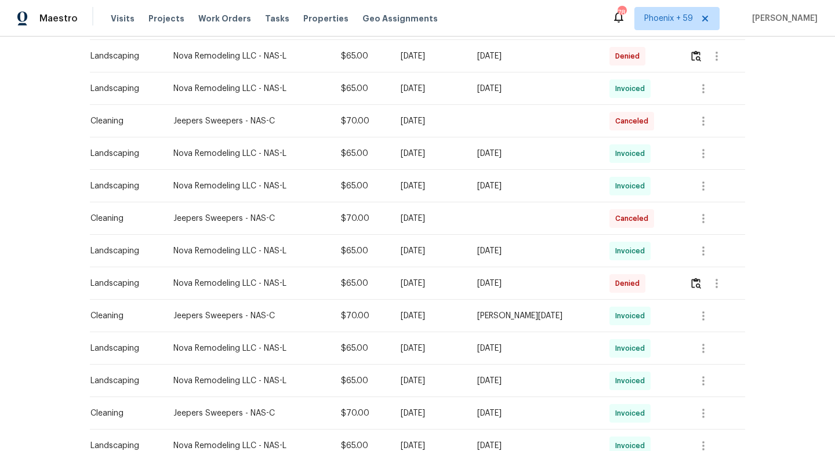
scroll to position [340, 0]
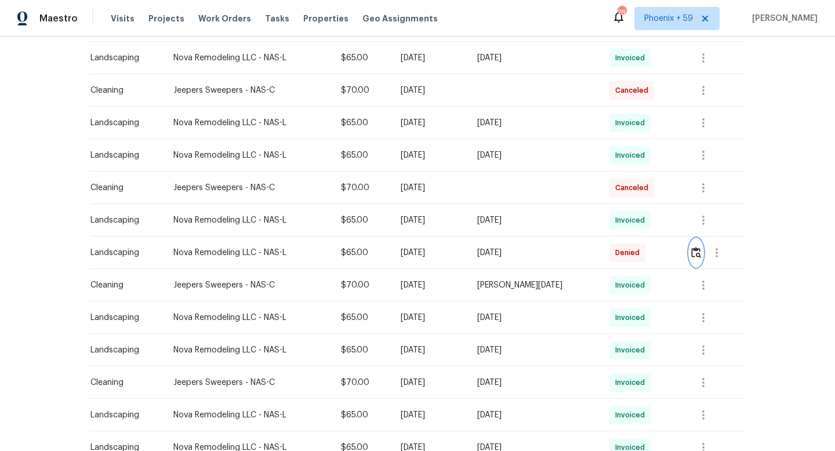
click at [698, 254] on img "button" at bounding box center [696, 252] width 10 height 11
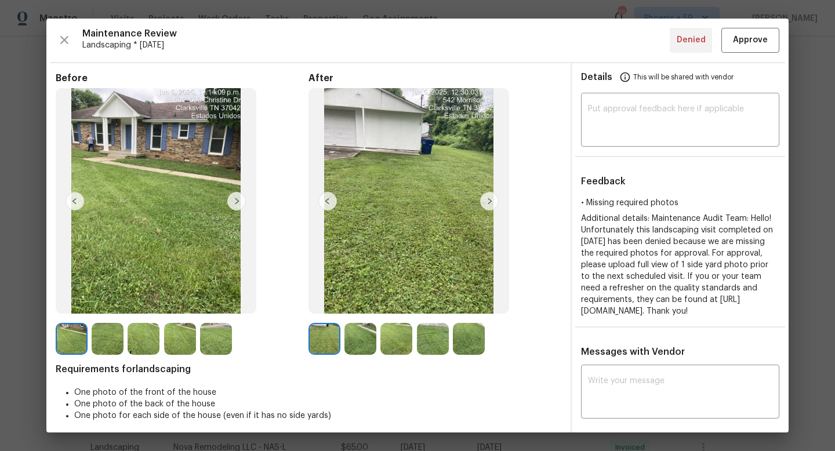
click at [362, 338] on img at bounding box center [360, 339] width 32 height 32
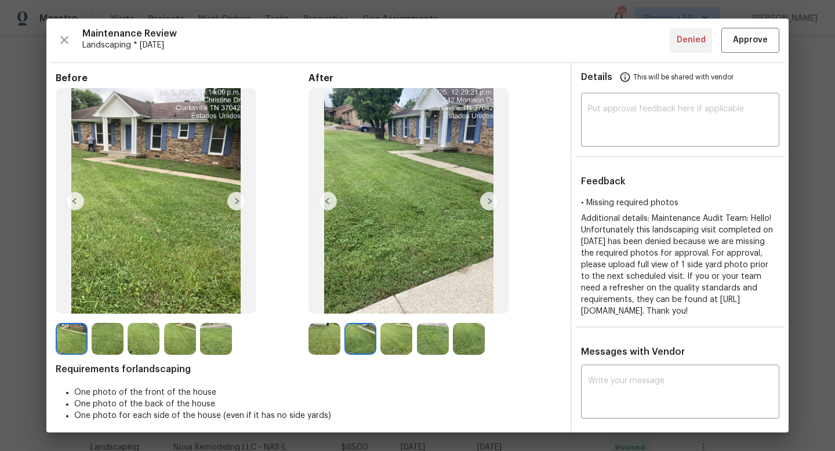
click at [395, 341] on img at bounding box center [396, 339] width 32 height 32
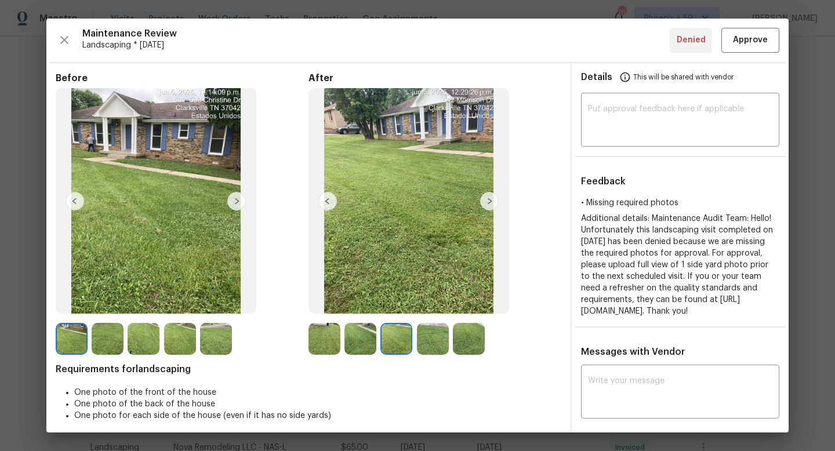
click at [433, 341] on img at bounding box center [433, 339] width 32 height 32
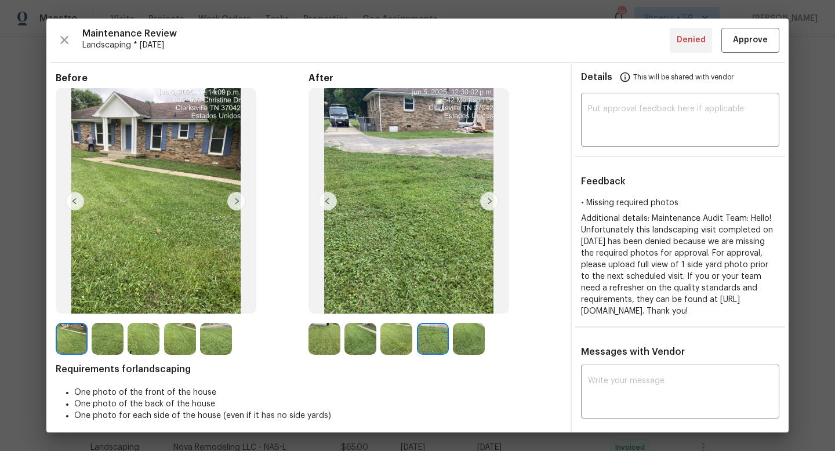
click at [465, 341] on img at bounding box center [469, 339] width 32 height 32
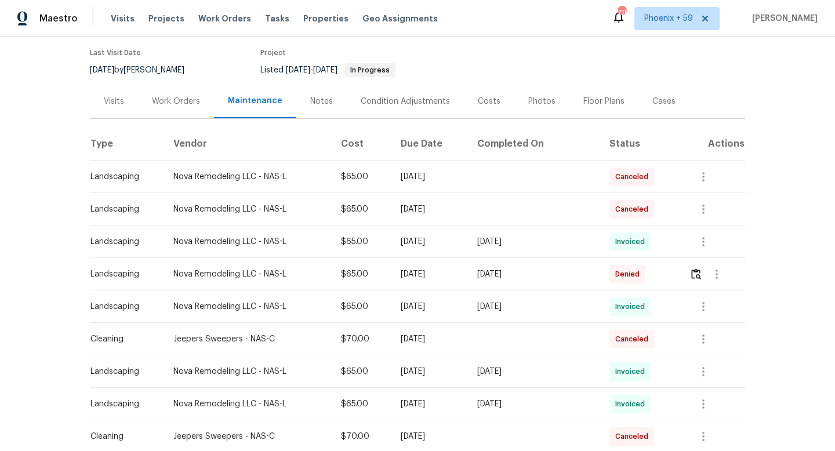
scroll to position [0, 0]
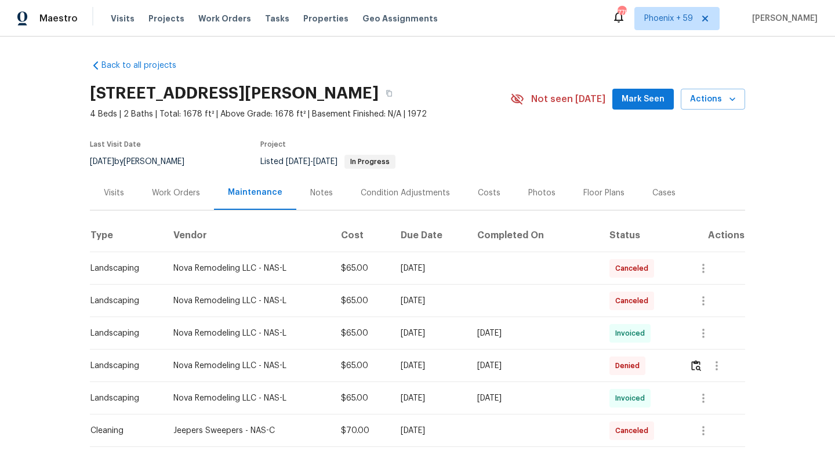
click at [188, 197] on div "Work Orders" at bounding box center [176, 193] width 48 height 12
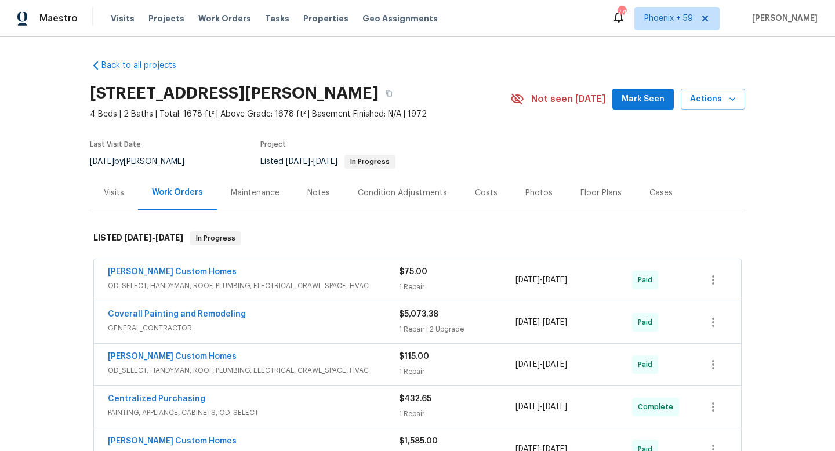
scroll to position [461, 0]
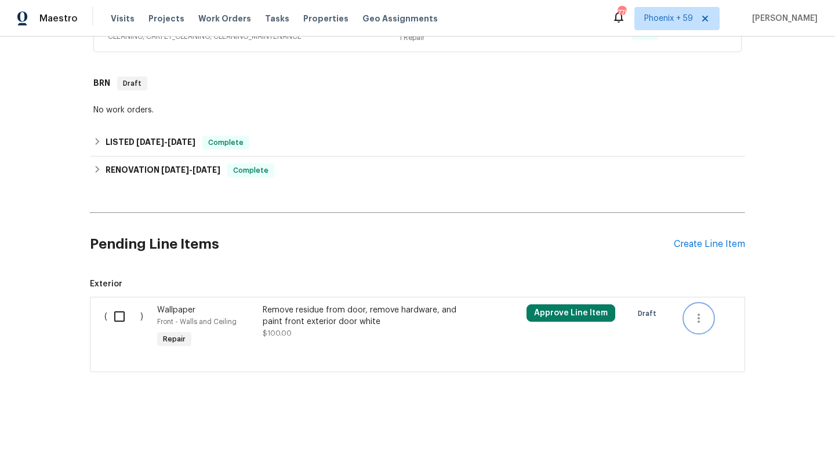
click at [702, 319] on icon "button" at bounding box center [698, 318] width 14 height 14
click at [714, 318] on li "Cancel" at bounding box center [706, 317] width 45 height 19
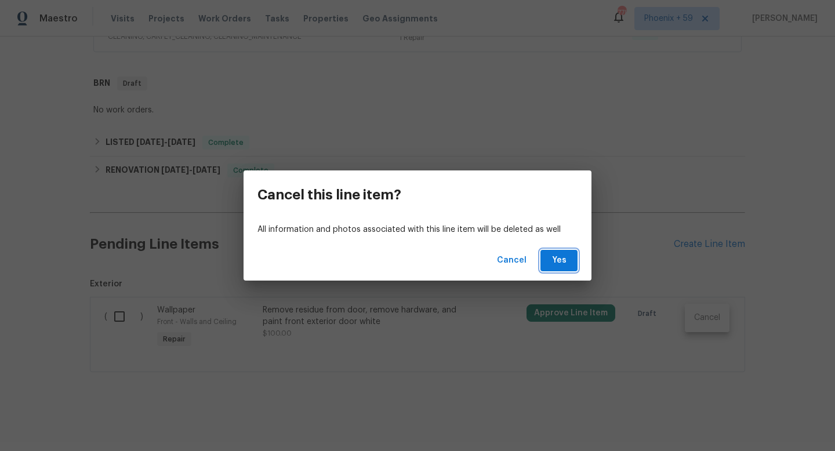
click at [558, 254] on span "Yes" at bounding box center [558, 260] width 19 height 14
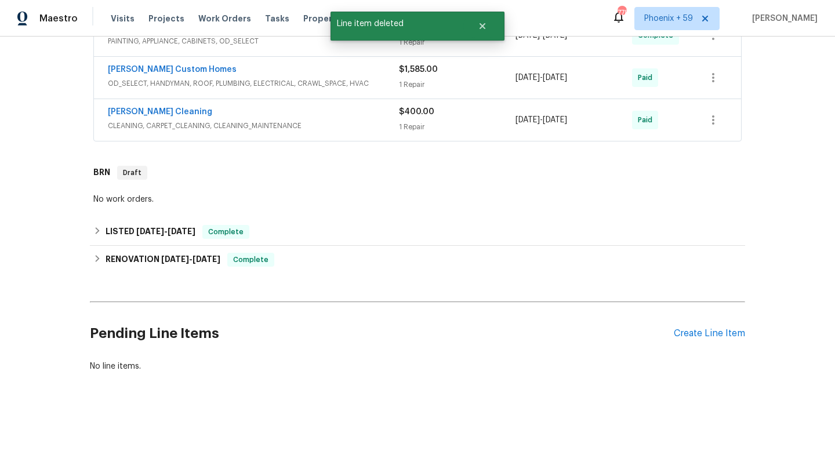
scroll to position [371, 0]
click at [698, 335] on div "Create Line Item" at bounding box center [708, 333] width 71 height 11
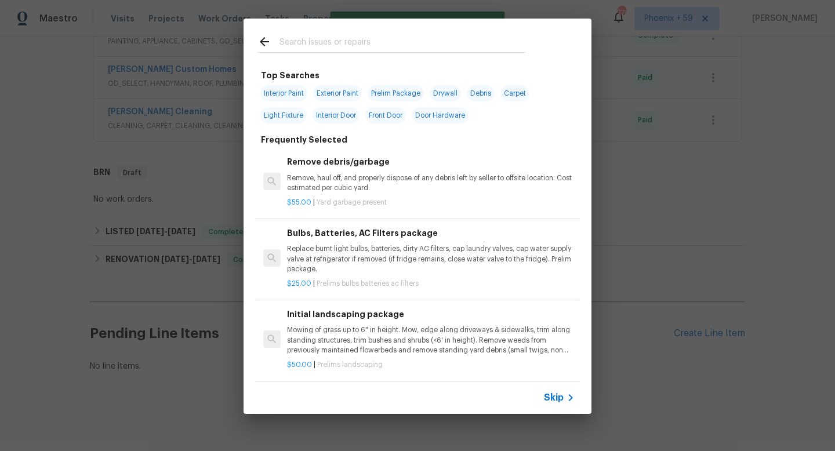
click at [339, 337] on p "Mowing of grass up to 6" in height. Mow, edge along driveways & sidewalks, trim…" at bounding box center [430, 340] width 287 height 30
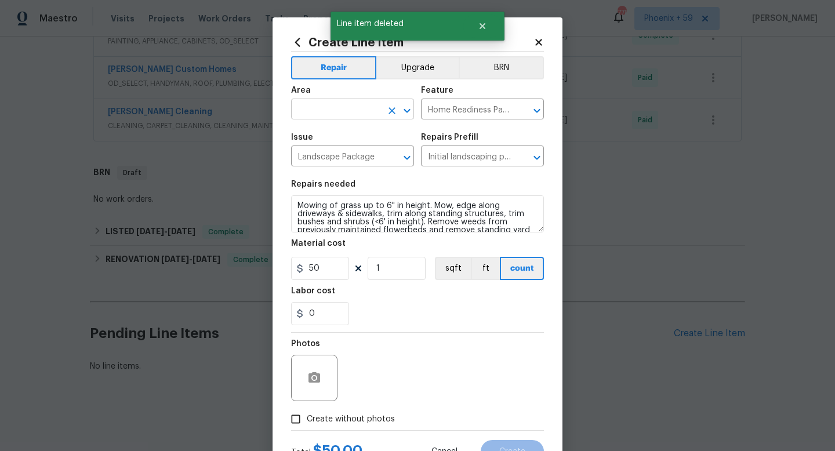
click at [352, 105] on input "text" at bounding box center [336, 110] width 90 height 18
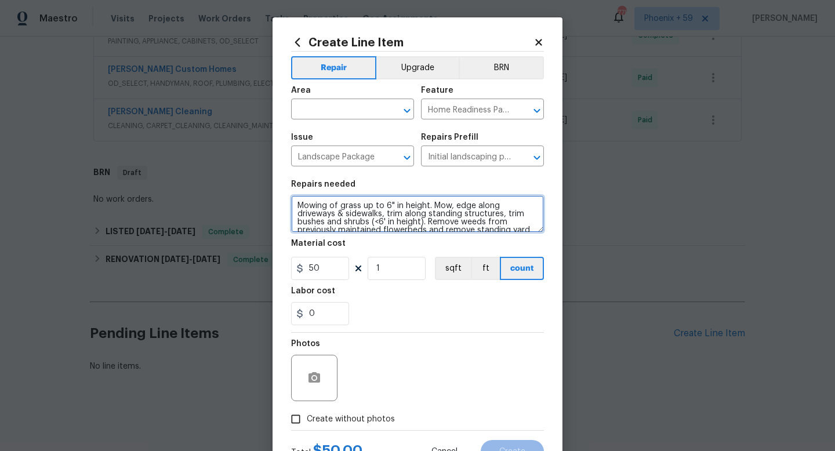
click at [490, 203] on textarea "Mowing of grass up to 6" in height. Mow, edge along driveways & sidewalks, trim…" at bounding box center [417, 213] width 253 height 37
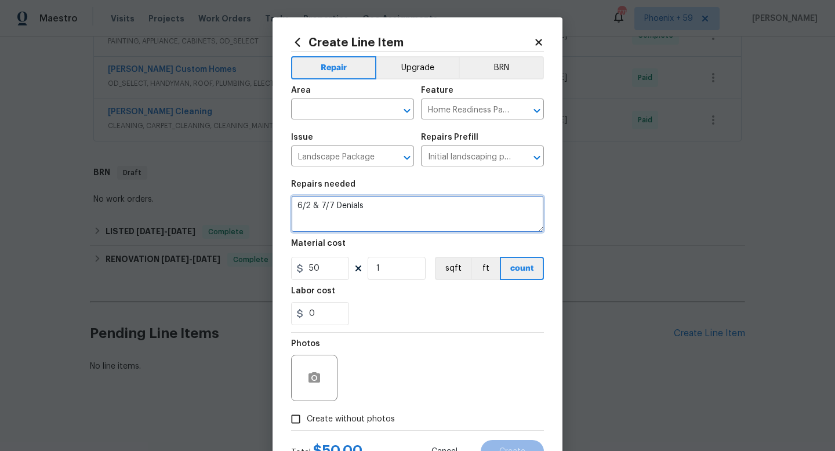
type textarea "6/2 & 7/7 Denials"
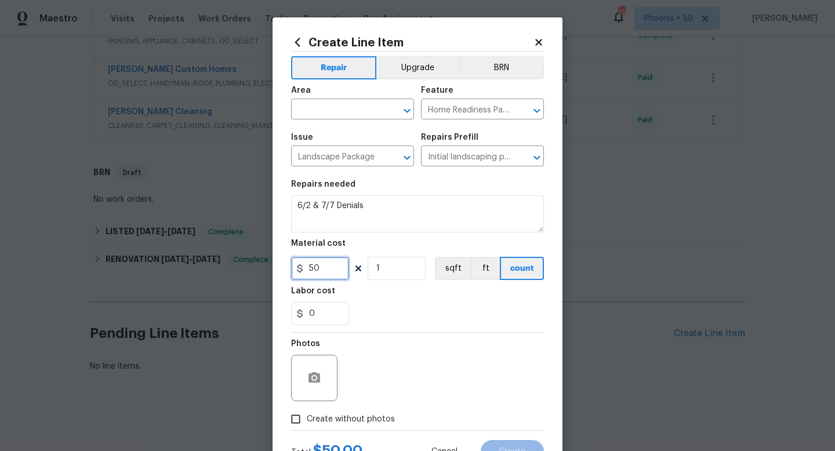
drag, startPoint x: 329, startPoint y: 267, endPoint x: 275, endPoint y: 265, distance: 53.9
click at [275, 265] on div "Create Line Item Repair Upgrade BRN Area ​ Feature Home Readiness Packages ​ Is…" at bounding box center [417, 249] width 290 height 464
type input "65"
click at [393, 263] on input "1" at bounding box center [396, 268] width 58 height 23
type input "2"
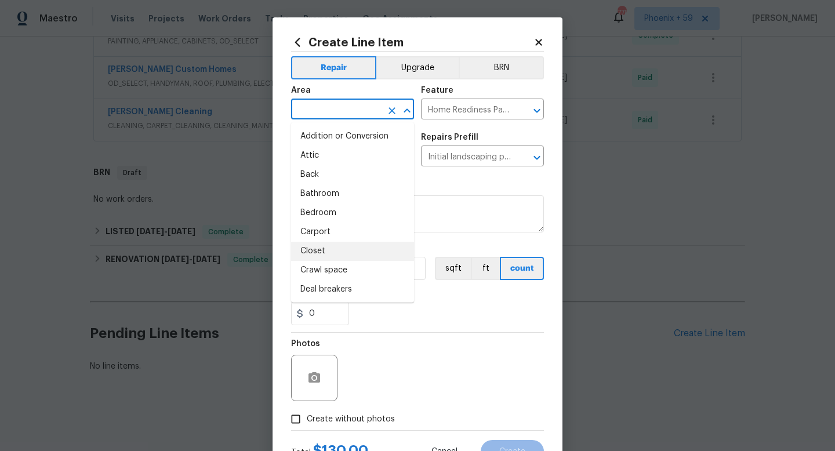
click at [336, 106] on input "text" at bounding box center [336, 110] width 90 height 18
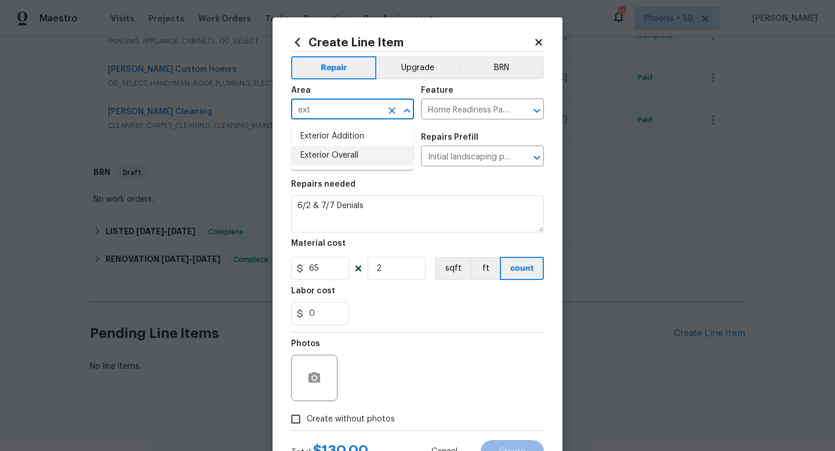
click at [354, 154] on li "Exterior Overall" at bounding box center [352, 155] width 123 height 19
type input "Exterior Overall"
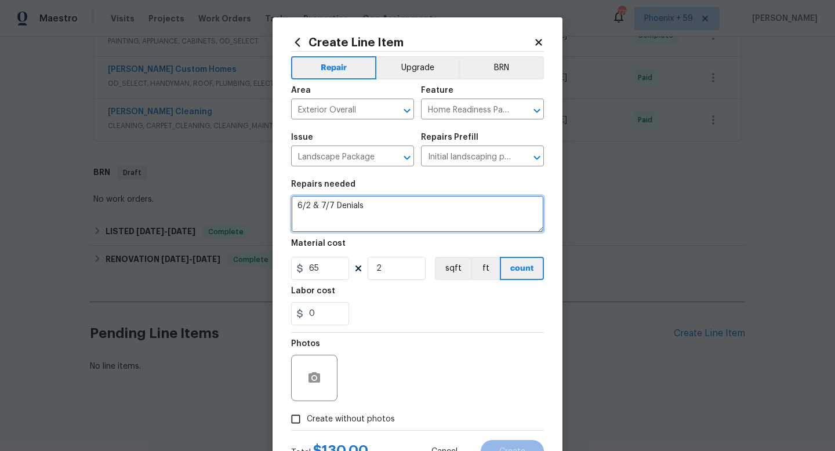
click at [394, 214] on textarea "6/2 & 7/7 Denials" at bounding box center [417, 213] width 253 height 37
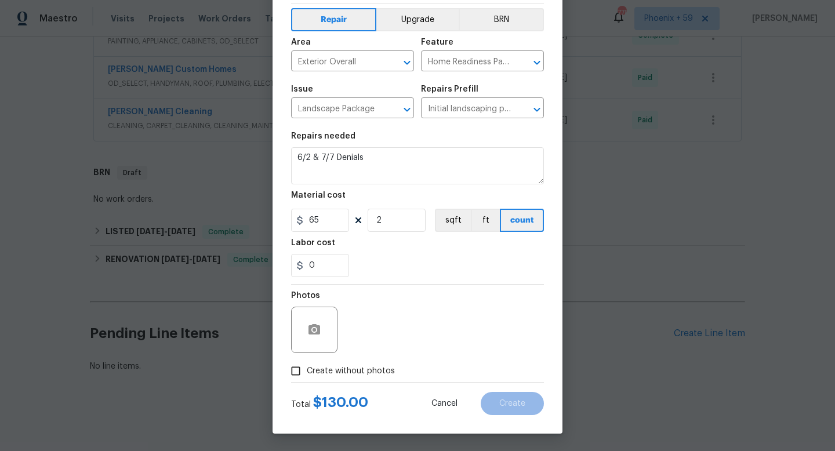
click at [360, 368] on span "Create without photos" at bounding box center [351, 371] width 88 height 12
click at [307, 368] on input "Create without photos" at bounding box center [296, 371] width 22 height 22
checkbox input "true"
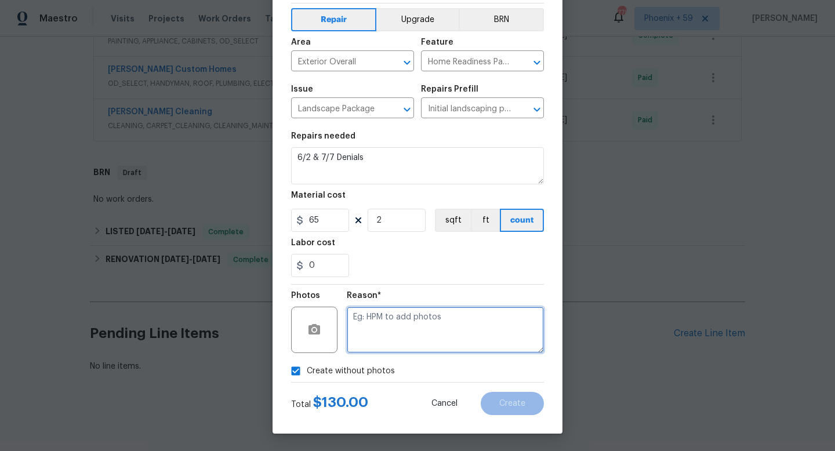
click at [373, 348] on textarea at bounding box center [445, 330] width 197 height 46
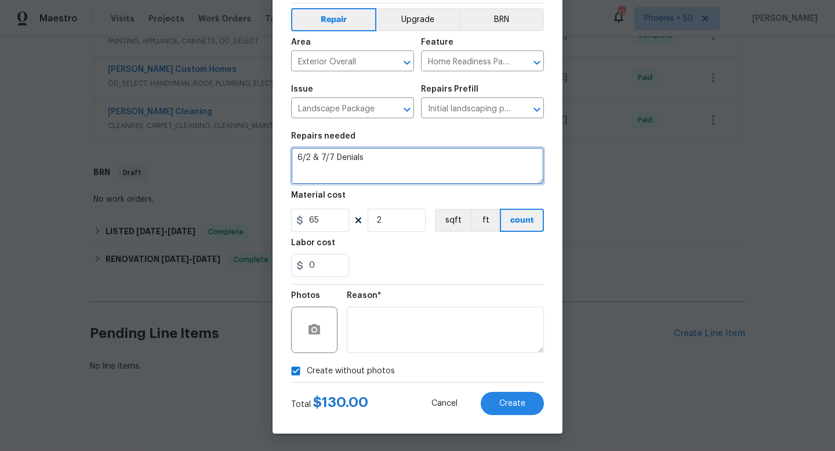
click at [388, 159] on textarea "6/2 & 7/7 Denials" at bounding box center [417, 165] width 253 height 37
click at [333, 156] on textarea "6/2 & 7/7 Denials" at bounding box center [417, 165] width 253 height 37
click at [351, 159] on textarea "6/2 & 7/7 Maintenace Denials" at bounding box center [417, 165] width 253 height 37
click at [427, 155] on textarea "6/2 & 7/7 Maintenance Denials" at bounding box center [417, 165] width 253 height 37
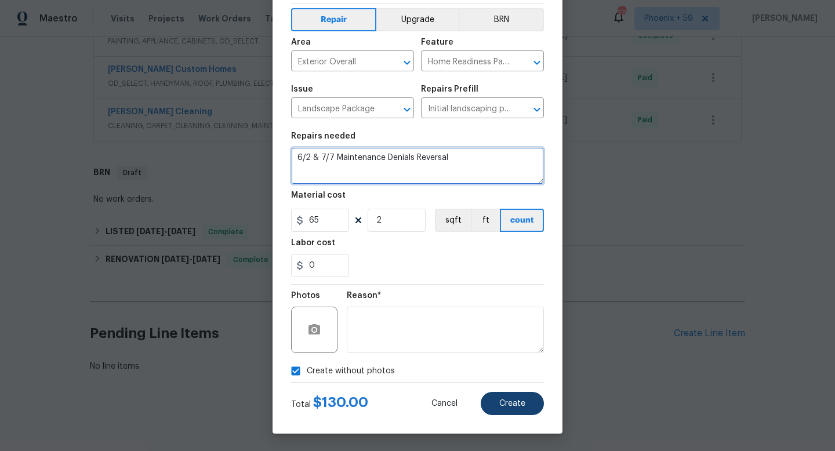
type textarea "6/2 & 7/7 Maintenance Denials Reversal"
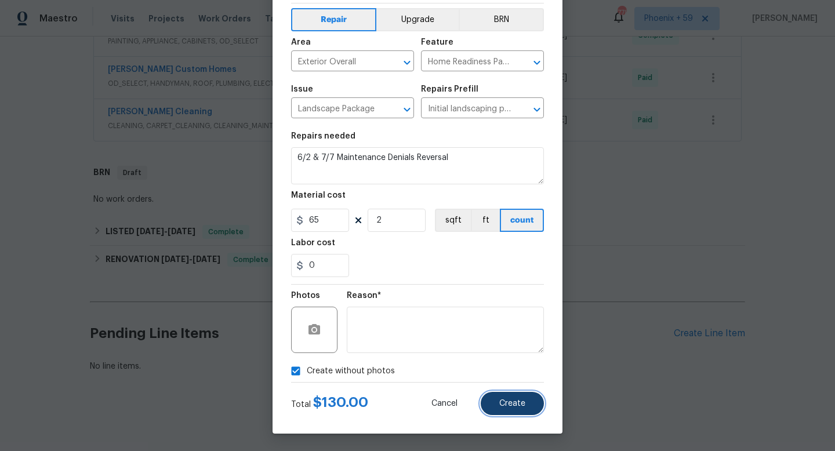
click at [516, 401] on span "Create" at bounding box center [512, 403] width 26 height 9
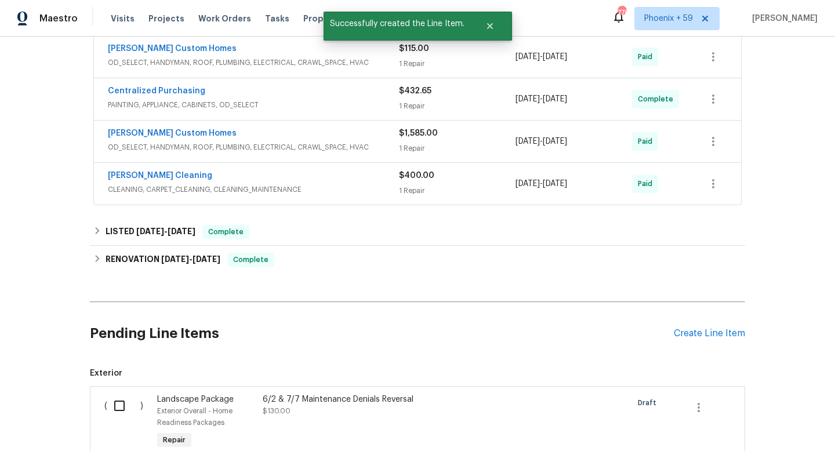
scroll to position [516, 0]
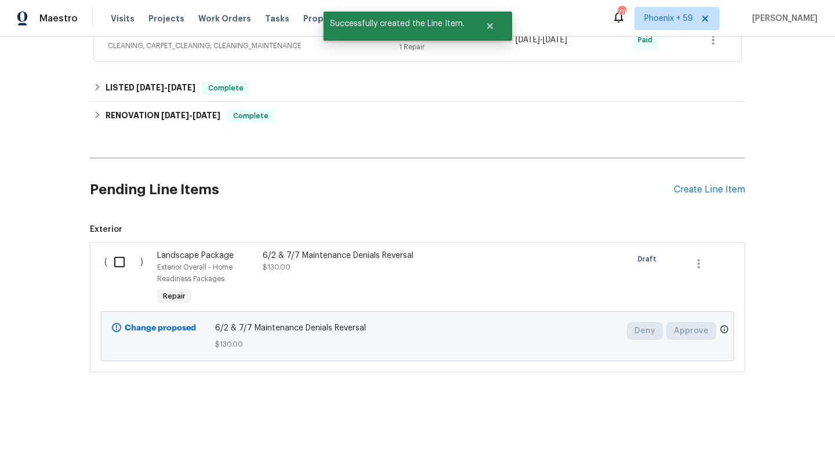
click at [117, 263] on input "checkbox" at bounding box center [123, 262] width 33 height 24
checkbox input "true"
click at [784, 424] on span "Create Work Order" at bounding box center [768, 422] width 77 height 14
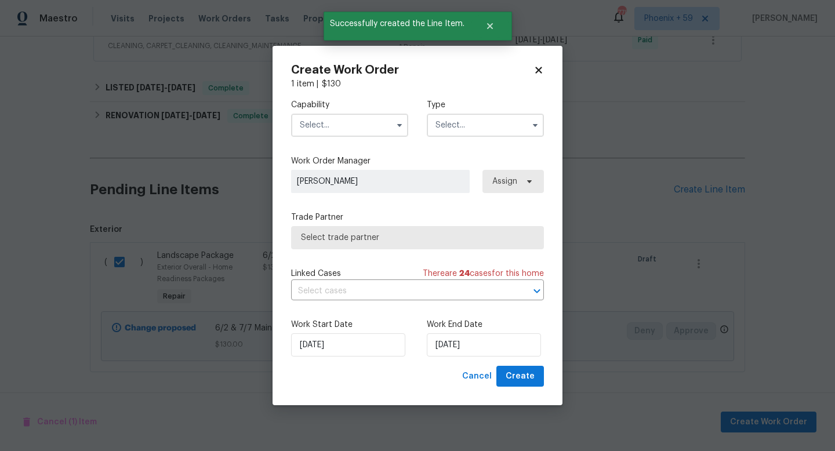
click at [372, 128] on input "text" at bounding box center [349, 125] width 117 height 23
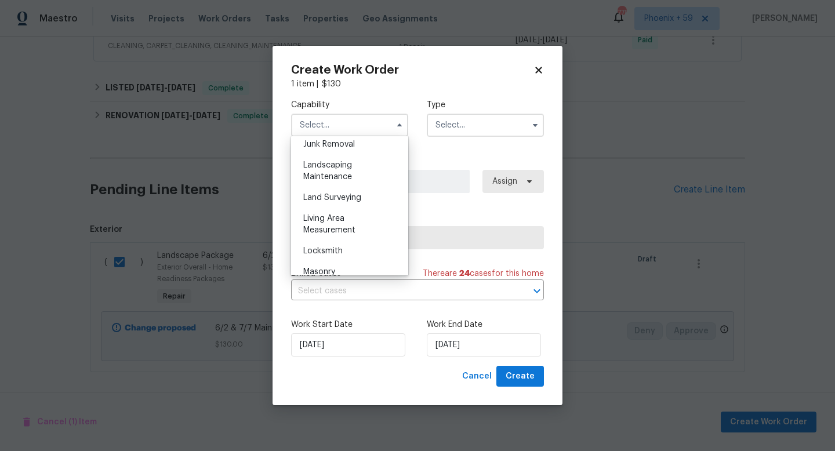
scroll to position [740, 0]
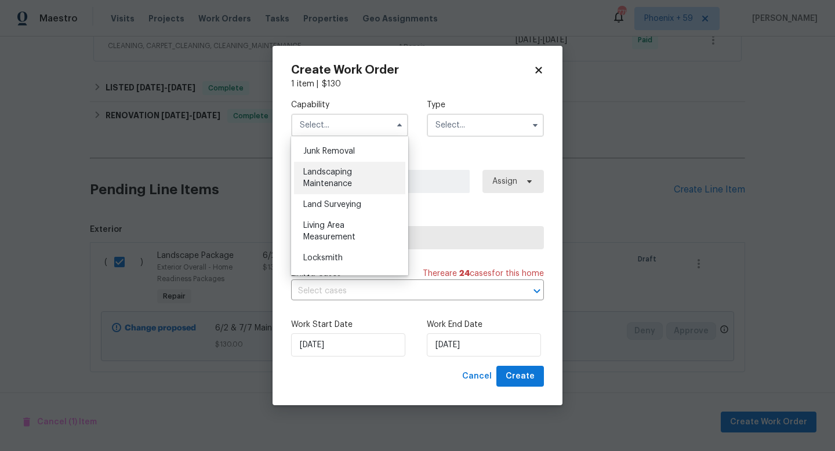
click at [347, 176] on div "Landscaping Maintenance" at bounding box center [349, 178] width 111 height 32
type input "Landscaping Maintenance"
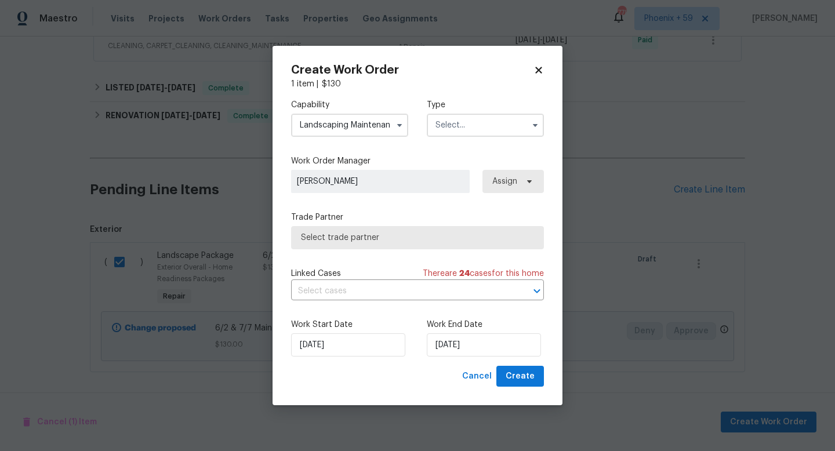
click at [446, 127] on input "text" at bounding box center [485, 125] width 117 height 23
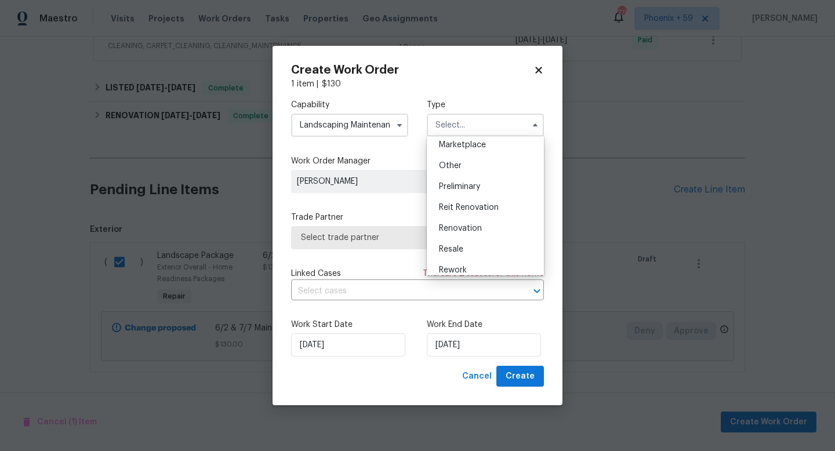
scroll to position [263, 0]
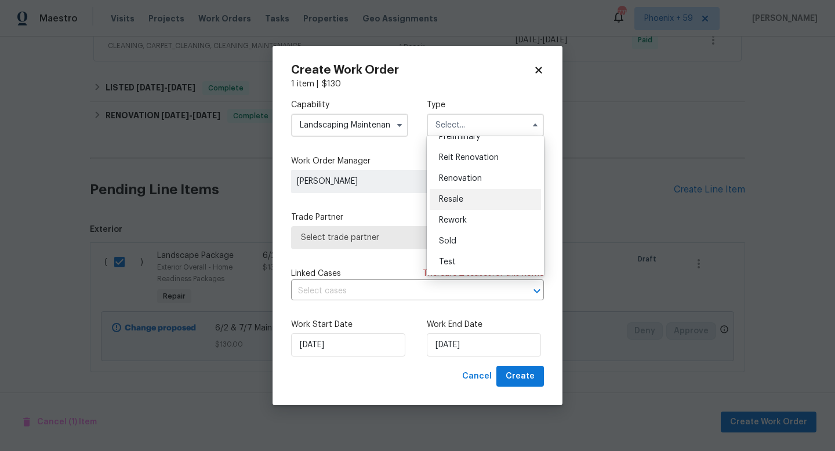
click at [456, 202] on span "Resale" at bounding box center [451, 199] width 24 height 8
type input "Resale"
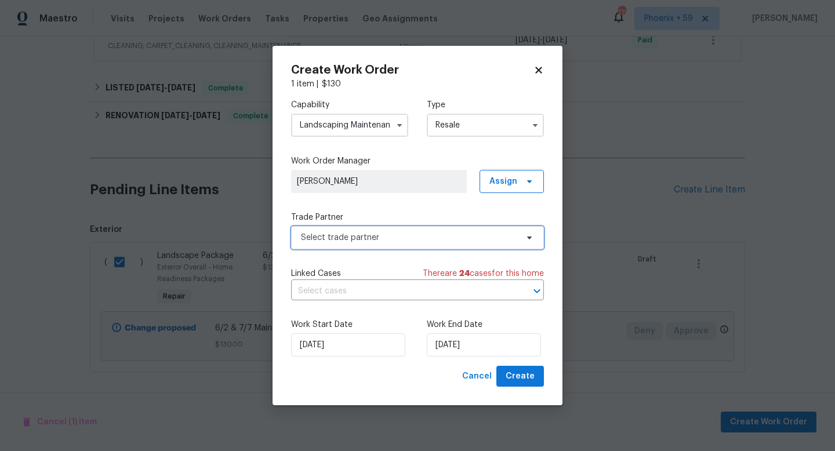
click at [362, 241] on span "Select trade partner" at bounding box center [409, 238] width 216 height 12
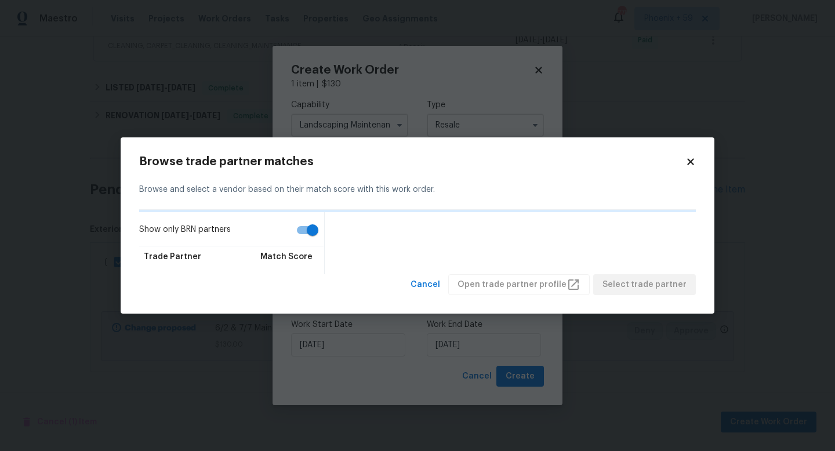
click at [311, 224] on input "Show only BRN partners" at bounding box center [312, 230] width 66 height 22
checkbox input "false"
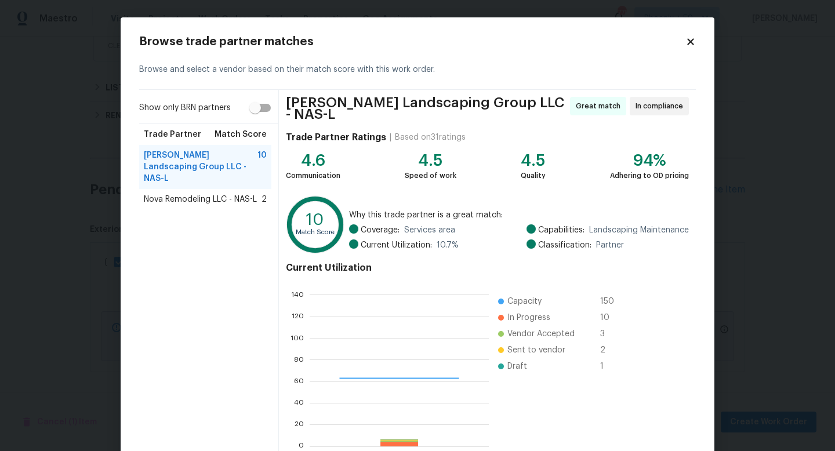
scroll to position [162, 178]
click at [224, 194] on span "Nova Remodeling LLC - NAS-L" at bounding box center [200, 200] width 113 height 12
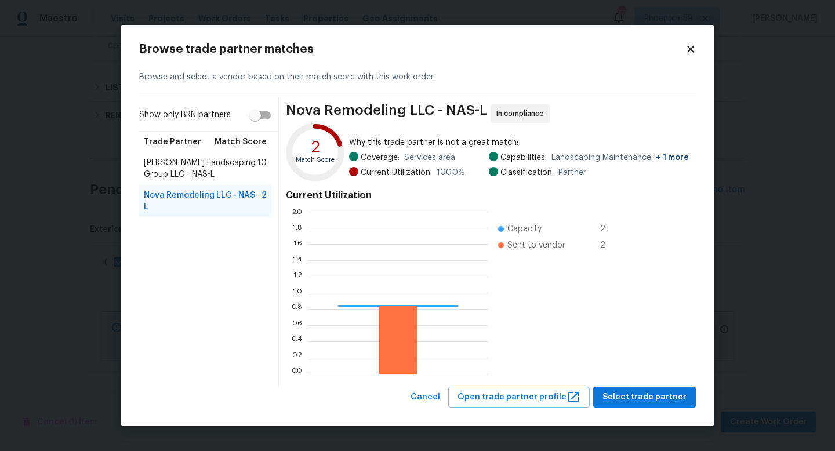
scroll to position [162, 180]
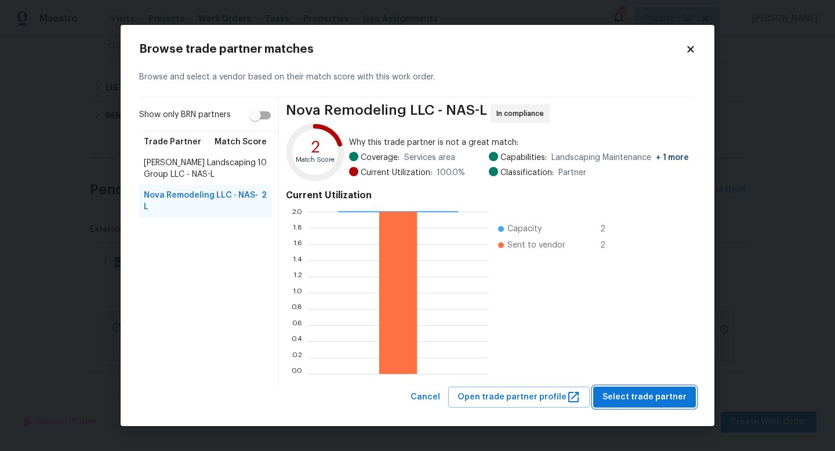
click at [625, 395] on span "Select trade partner" at bounding box center [644, 397] width 84 height 14
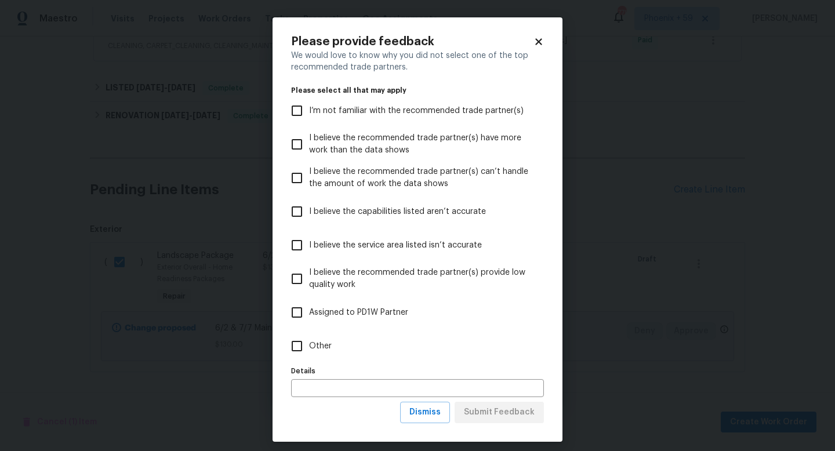
click at [348, 314] on span "Assigned to PD1W Partner" at bounding box center [358, 313] width 99 height 12
click at [309, 314] on input "Assigned to PD1W Partner" at bounding box center [297, 312] width 24 height 24
click at [333, 307] on span "Assigned to PD1W Partner" at bounding box center [358, 313] width 99 height 12
click at [309, 306] on input "Assigned to PD1W Partner" at bounding box center [297, 312] width 24 height 24
checkbox input "false"
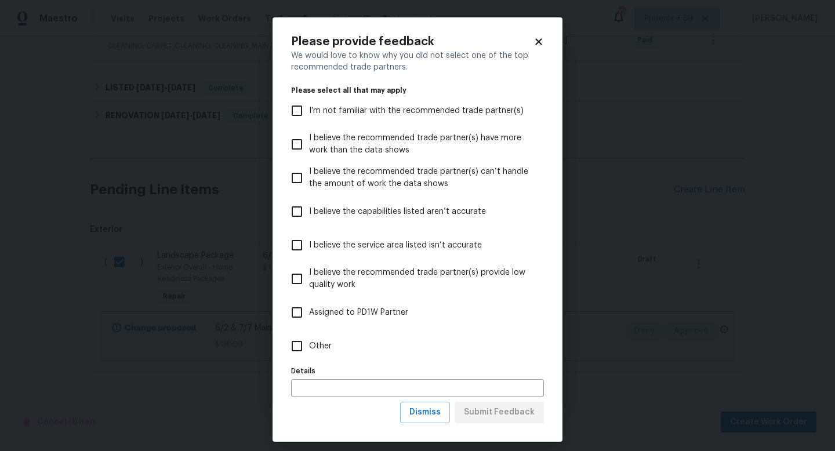
click at [312, 348] on span "Other" at bounding box center [320, 346] width 23 height 12
click at [309, 348] on input "Other" at bounding box center [297, 346] width 24 height 24
checkbox input "true"
click at [328, 389] on input "text" at bounding box center [417, 388] width 253 height 18
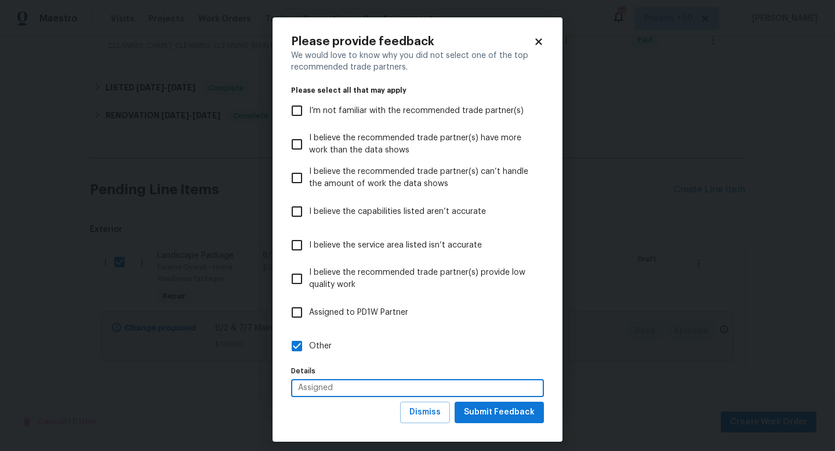
type input "Assigned"
click at [476, 407] on span "Submit Feedback" at bounding box center [499, 412] width 71 height 14
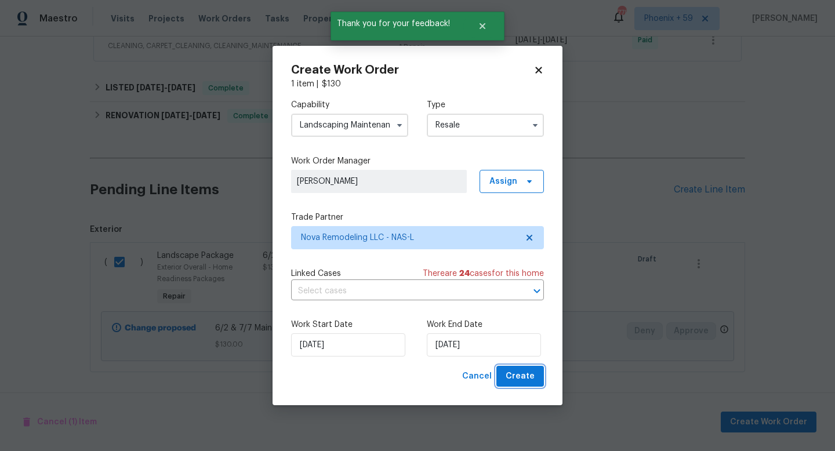
click at [522, 377] on span "Create" at bounding box center [519, 376] width 29 height 14
checkbox input "false"
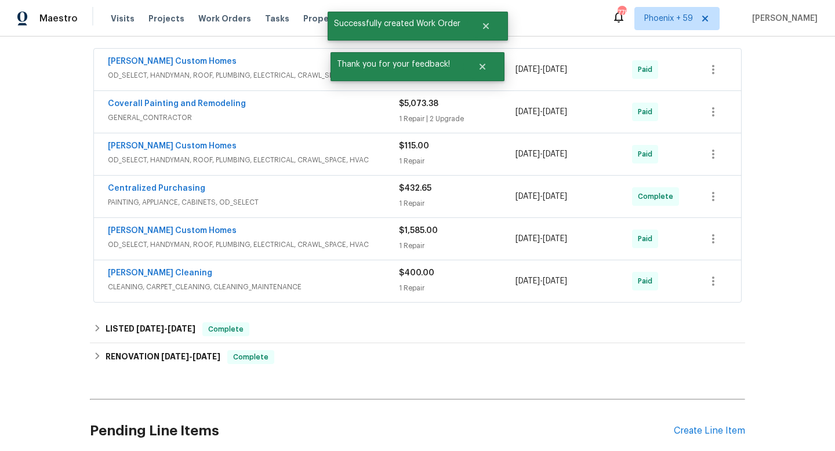
scroll to position [0, 0]
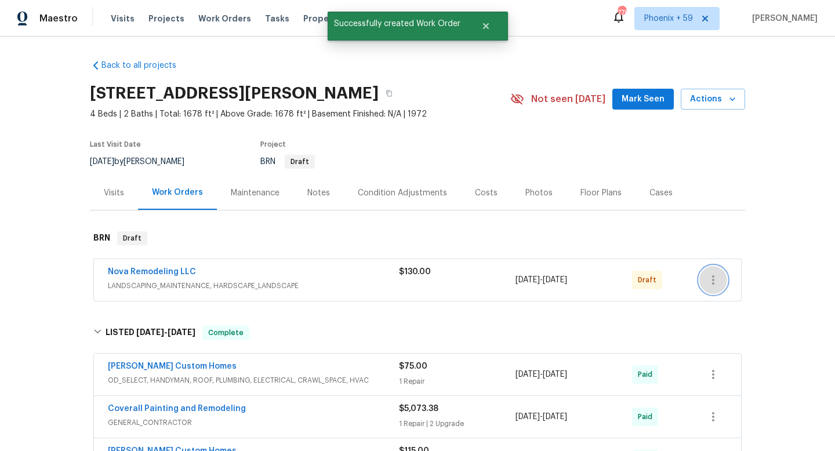
click at [709, 278] on icon "button" at bounding box center [713, 280] width 14 height 14
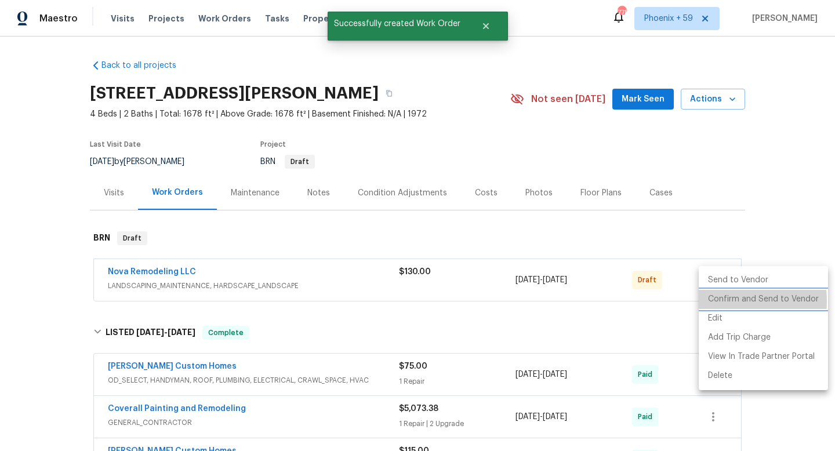
click at [730, 301] on li "Confirm and Send to Vendor" at bounding box center [762, 299] width 129 height 19
